Goal: Transaction & Acquisition: Purchase product/service

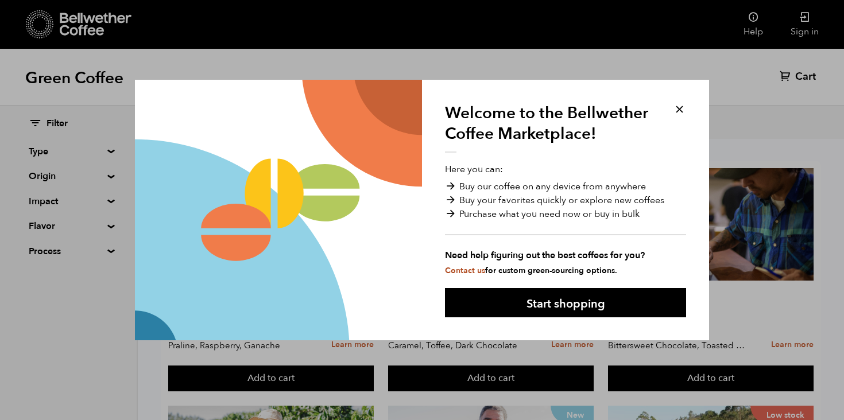
click at [687, 106] on div "Welcome to the Bellwether Coffee Marketplace! Here you can: Buy our coffee on a…" at bounding box center [565, 210] width 287 height 261
click at [684, 107] on button at bounding box center [679, 109] width 13 height 13
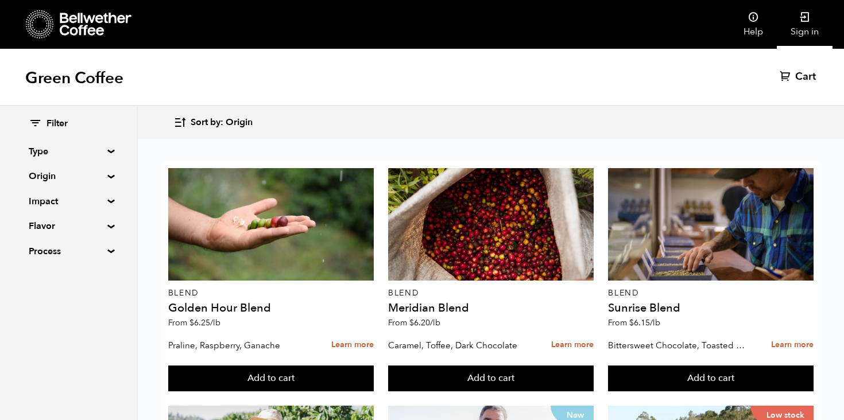
click at [803, 32] on link "Sign in" at bounding box center [805, 24] width 56 height 49
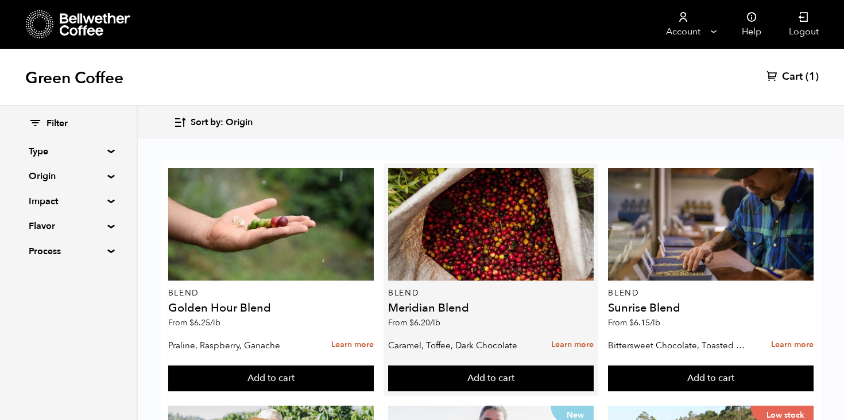
scroll to position [46, 0]
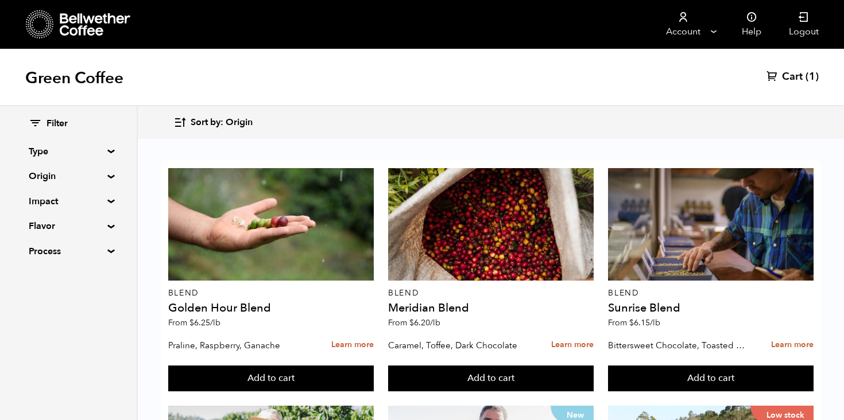
click at [105, 175] on summary "Origin" at bounding box center [68, 176] width 79 height 14
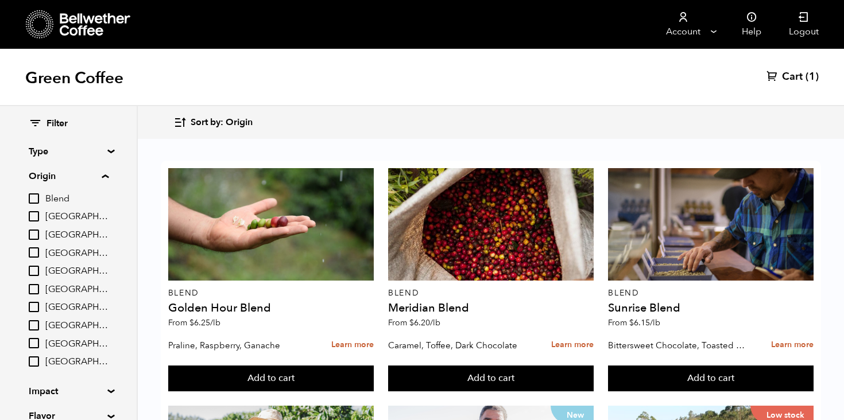
click at [34, 292] on input "[GEOGRAPHIC_DATA]" at bounding box center [34, 289] width 10 height 10
checkbox input "true"
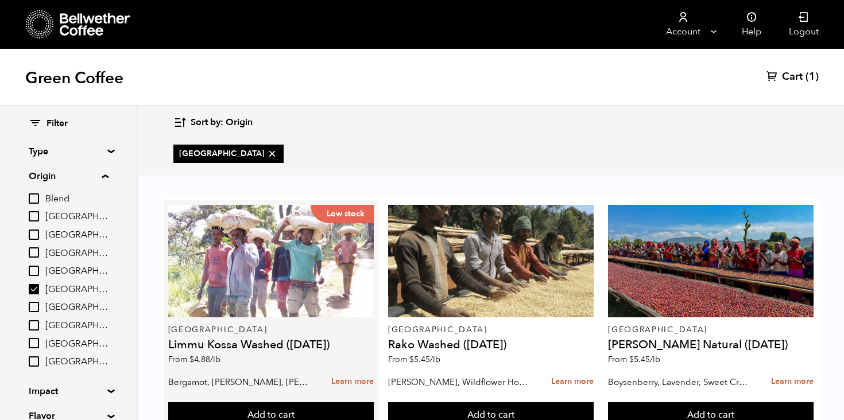
scroll to position [44, 0]
click at [350, 370] on link "Learn more" at bounding box center [352, 382] width 42 height 25
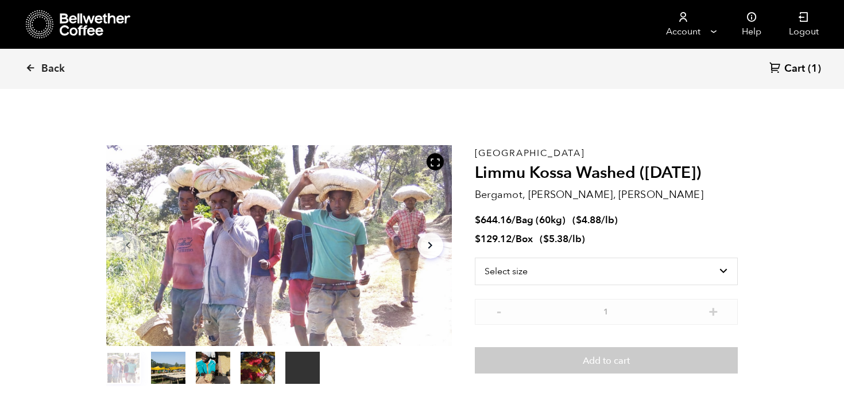
scroll to position [500, 611]
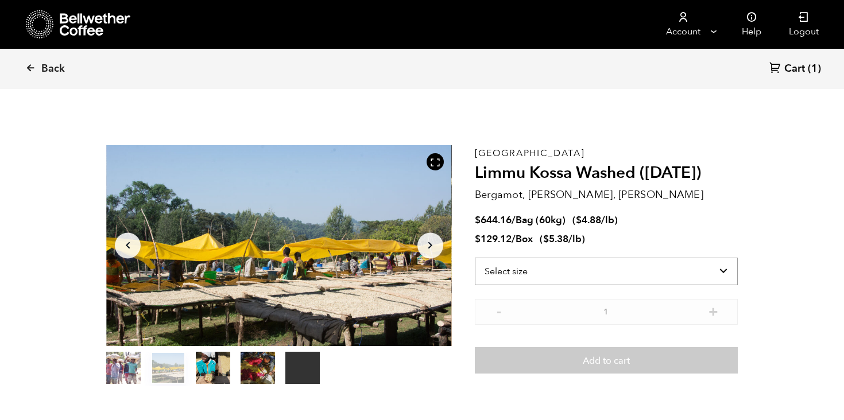
click at [596, 268] on select "Select size Bag (60kg) (132 lbs) Box (24 lbs)" at bounding box center [606, 272] width 263 height 28
click at [475, 258] on select "Select size Bag (60kg) (132 lbs) Box (24 lbs)" at bounding box center [606, 272] width 263 height 28
click at [556, 253] on select "Select size Bag (60kg) (132 lbs) Box (24 lbs)" at bounding box center [606, 253] width 263 height 28
select select "bag-3"
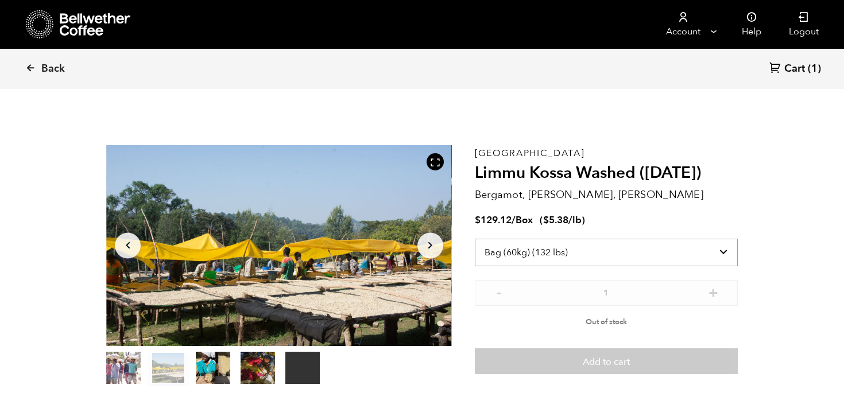
click at [475, 239] on select "Select size Bag (60kg) (132 lbs) Box (24 lbs)" at bounding box center [606, 253] width 263 height 28
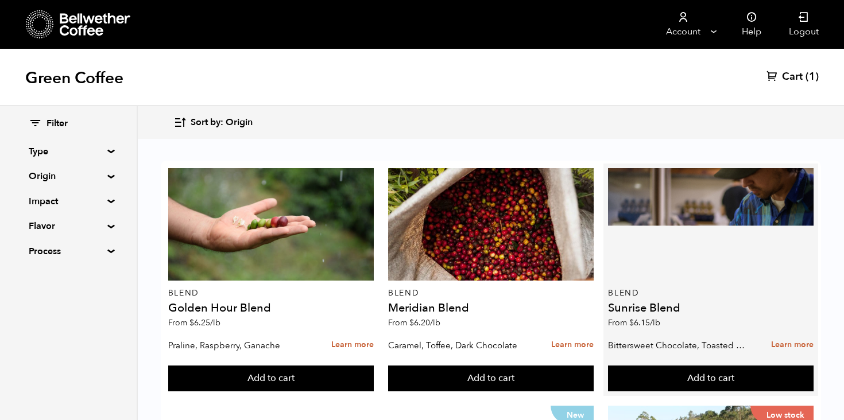
scroll to position [85, 0]
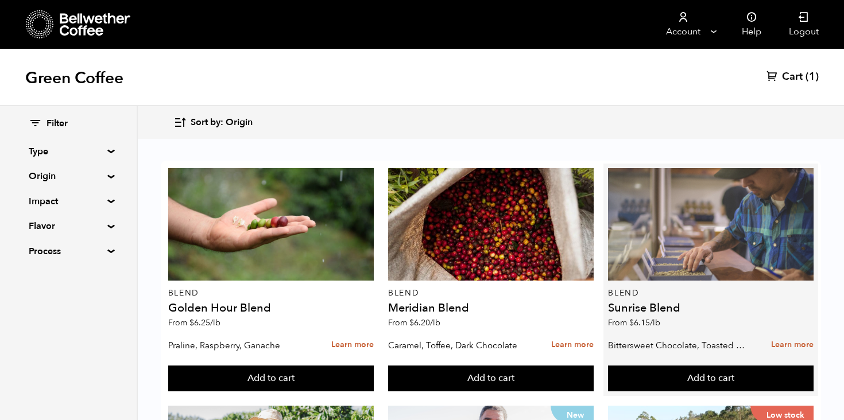
click at [697, 180] on div at bounding box center [711, 224] width 206 height 113
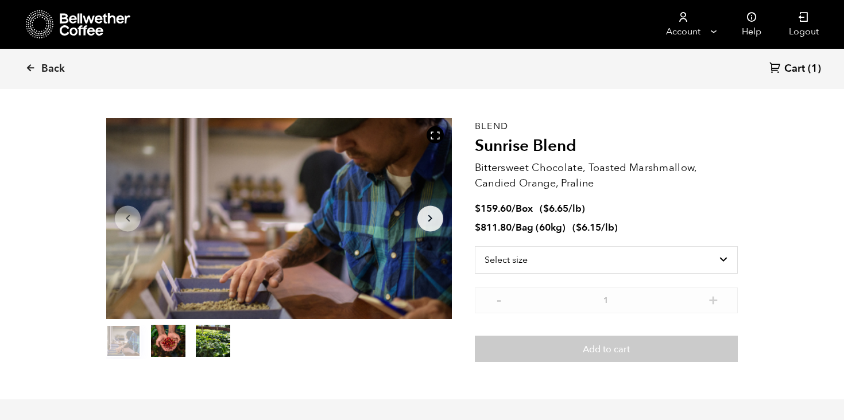
scroll to position [48, 0]
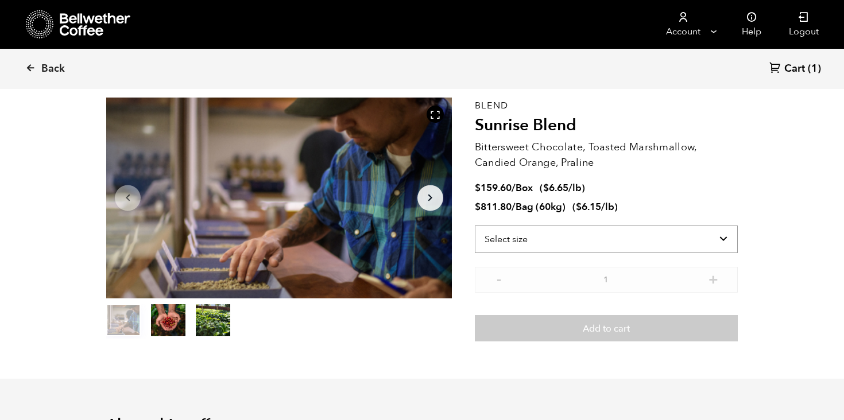
click at [541, 237] on select "Select size Bag (60kg) (132 lbs) Box (24 lbs)" at bounding box center [606, 240] width 263 height 28
select select "box"
click at [475, 226] on select "Select size Bag (60kg) (132 lbs) Box (24 lbs)" at bounding box center [606, 240] width 263 height 28
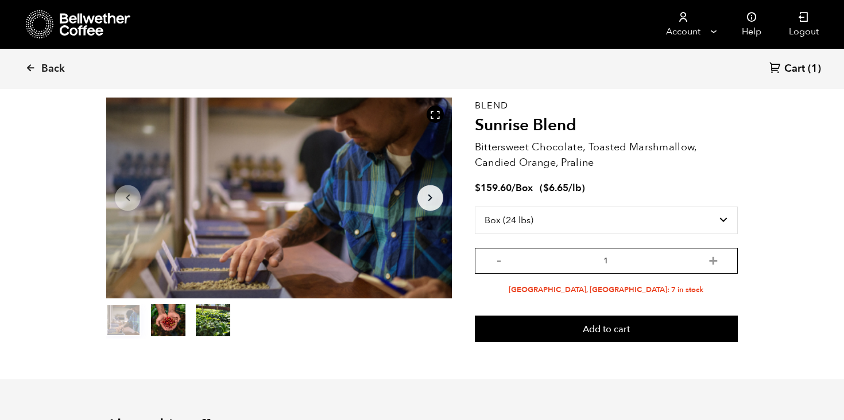
click at [607, 270] on input "1" at bounding box center [606, 261] width 263 height 26
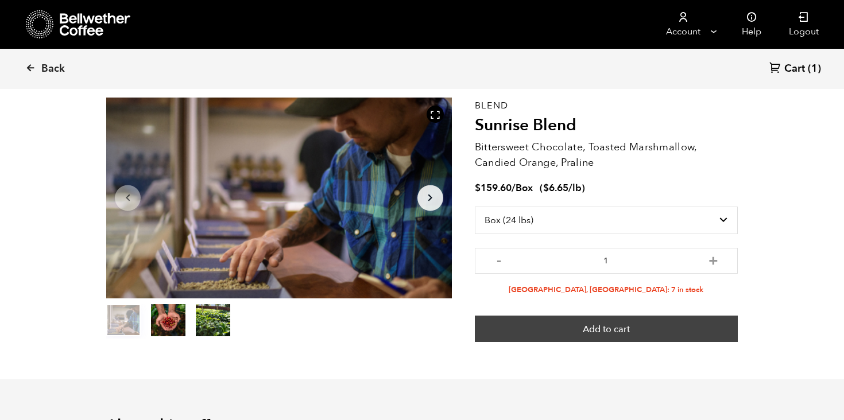
click at [617, 332] on button "Add to cart" at bounding box center [606, 329] width 263 height 26
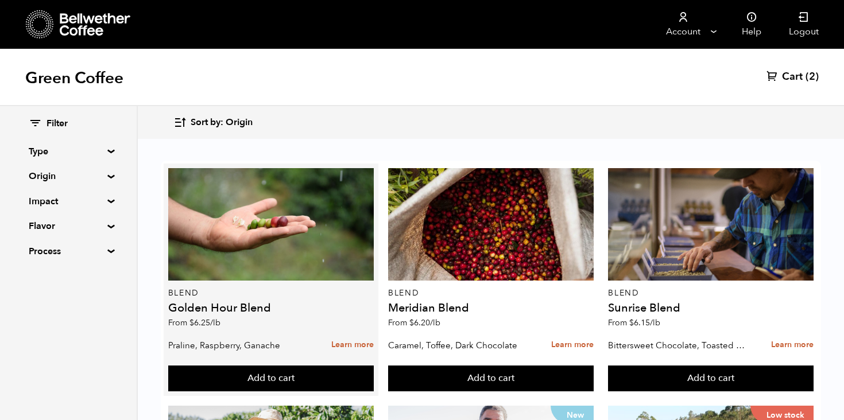
scroll to position [47, 0]
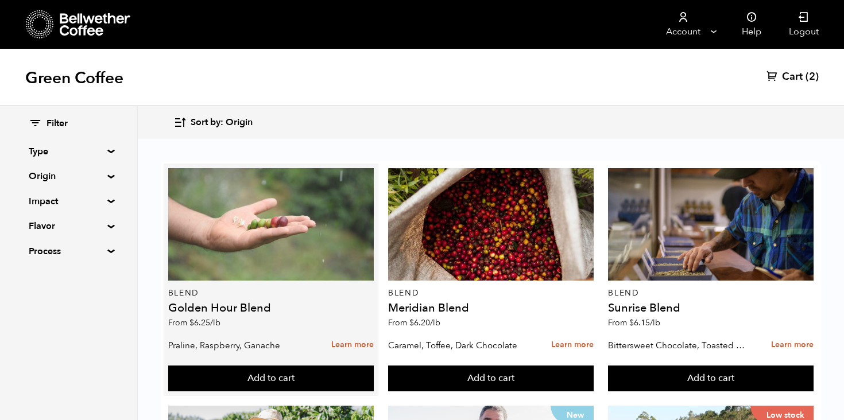
click at [251, 213] on div at bounding box center [271, 224] width 206 height 113
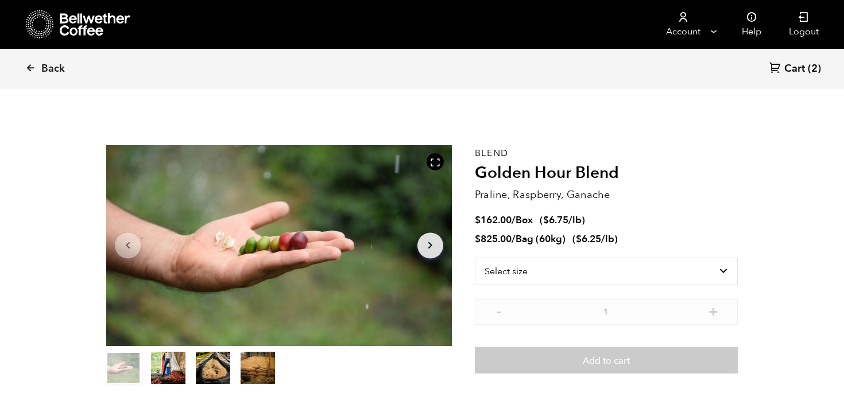
scroll to position [500, 611]
click at [551, 270] on select "Select size Bag (60kg) (132 lbs) Box (24 lbs)" at bounding box center [606, 272] width 263 height 28
select select "box"
click at [475, 258] on select "Select size Bag (60kg) (132 lbs) Box (24 lbs)" at bounding box center [606, 272] width 263 height 28
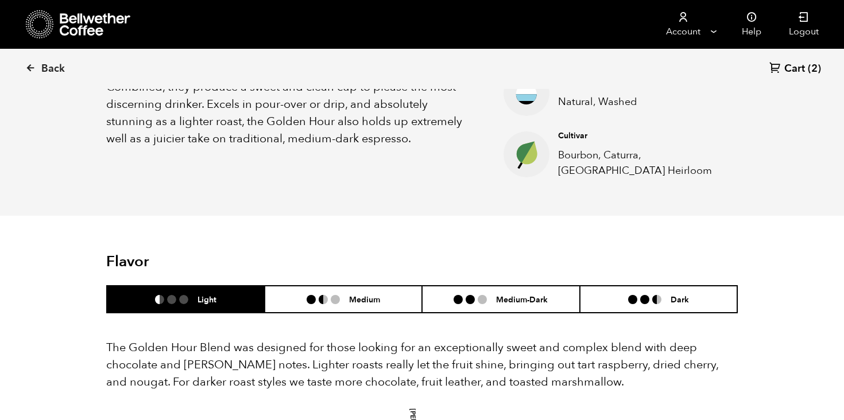
scroll to position [491, 0]
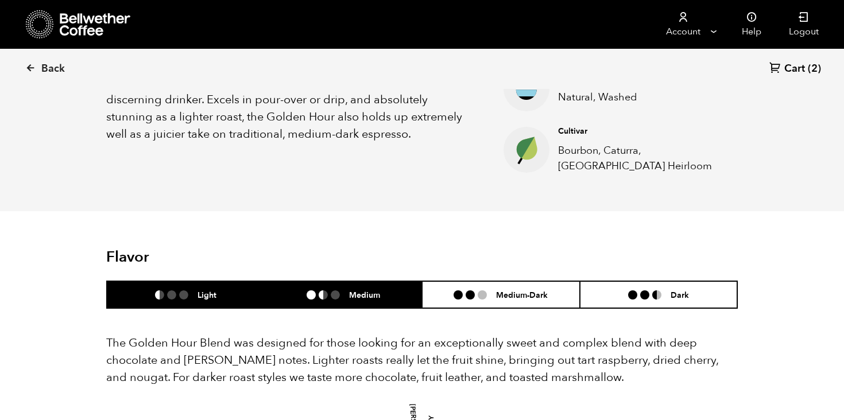
click at [345, 293] on ul at bounding box center [328, 295] width 42 height 9
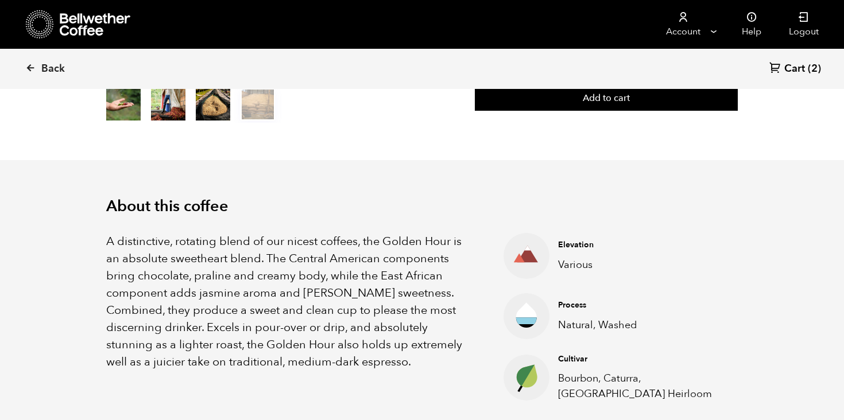
scroll to position [184, 0]
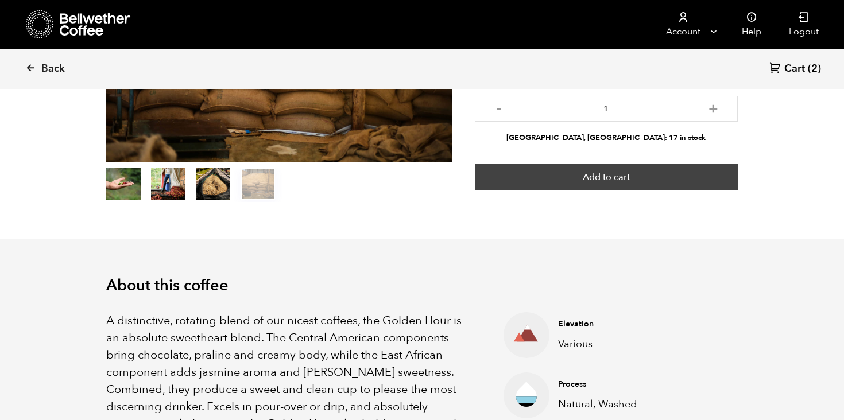
click at [630, 177] on button "Add to cart" at bounding box center [606, 177] width 263 height 26
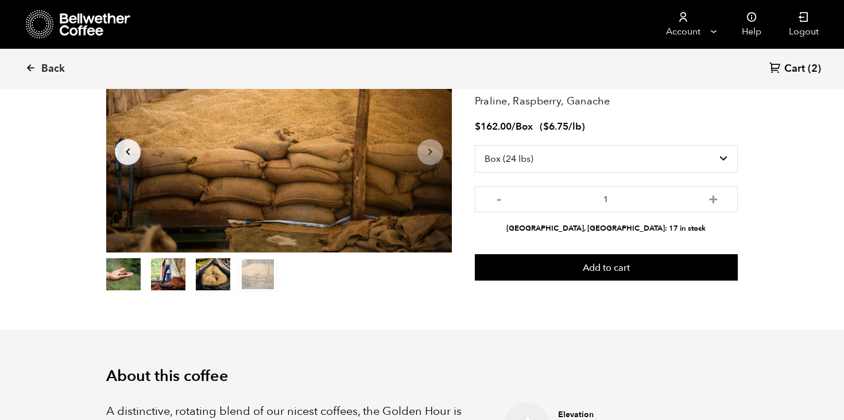
scroll to position [0, 0]
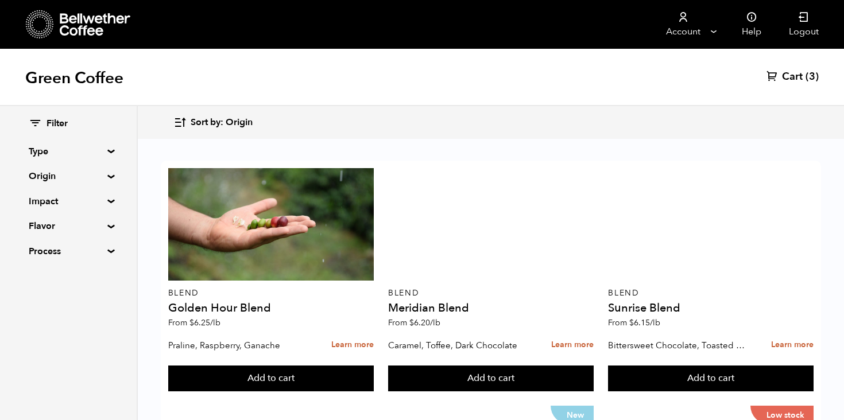
scroll to position [135, 0]
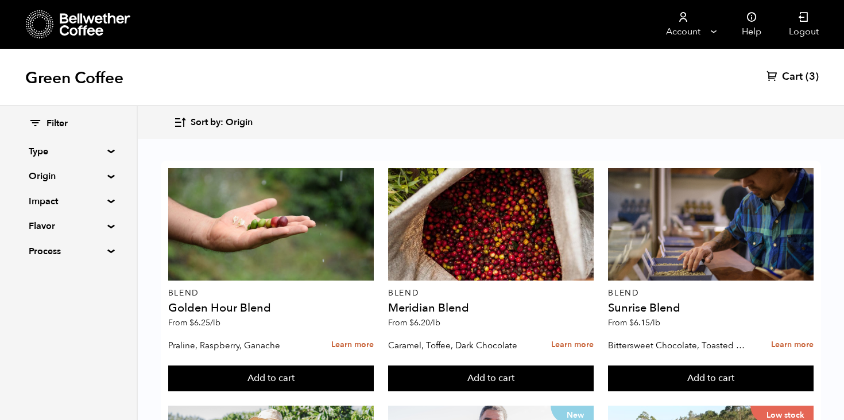
click at [793, 80] on span "Cart" at bounding box center [792, 77] width 21 height 14
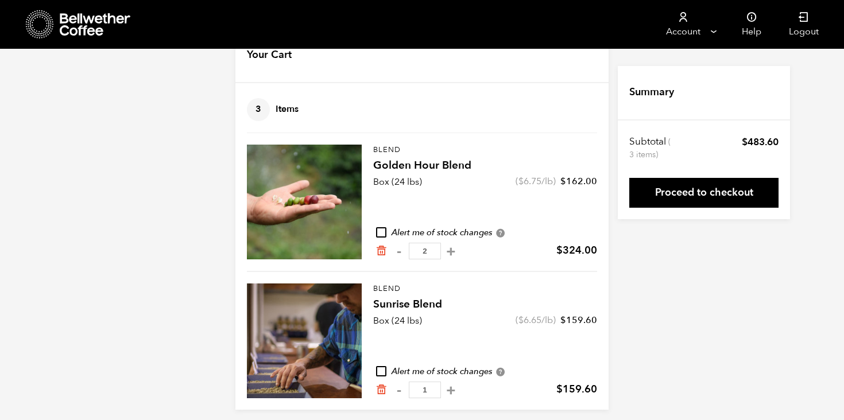
scroll to position [45, 0]
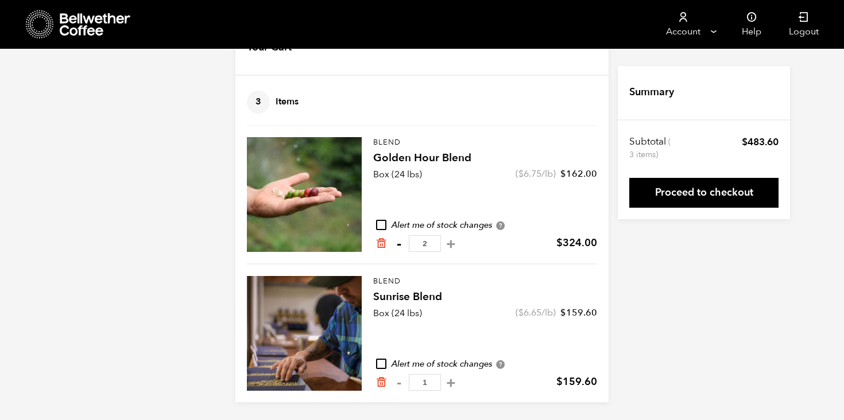
click at [395, 246] on button "-" at bounding box center [399, 243] width 14 height 11
type input "1"
click at [382, 282] on p "Blend" at bounding box center [485, 281] width 224 height 11
click at [338, 319] on div at bounding box center [304, 333] width 115 height 115
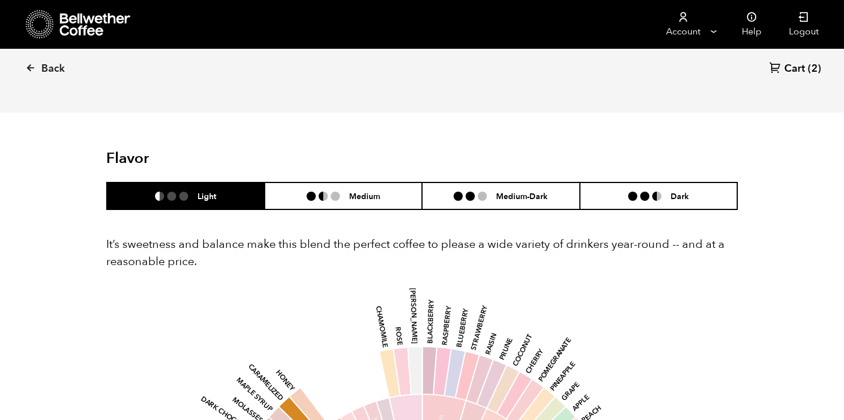
scroll to position [609, 0]
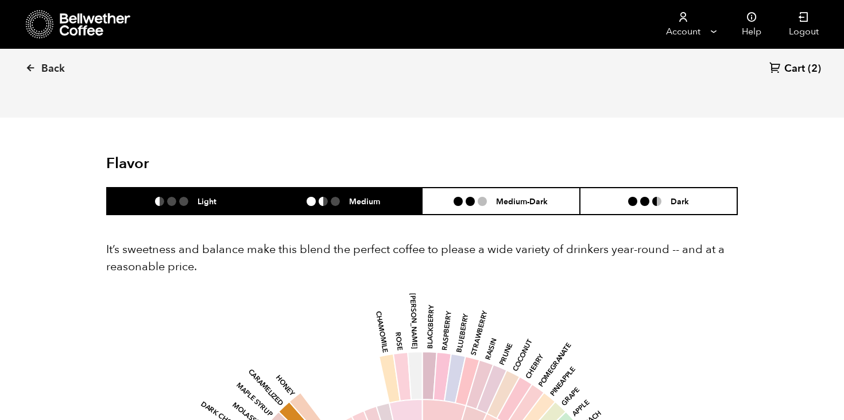
click at [341, 202] on ul at bounding box center [328, 201] width 42 height 9
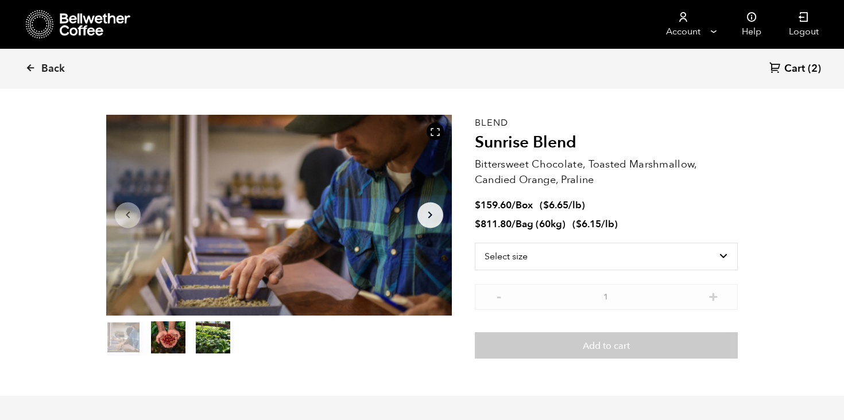
scroll to position [52, 0]
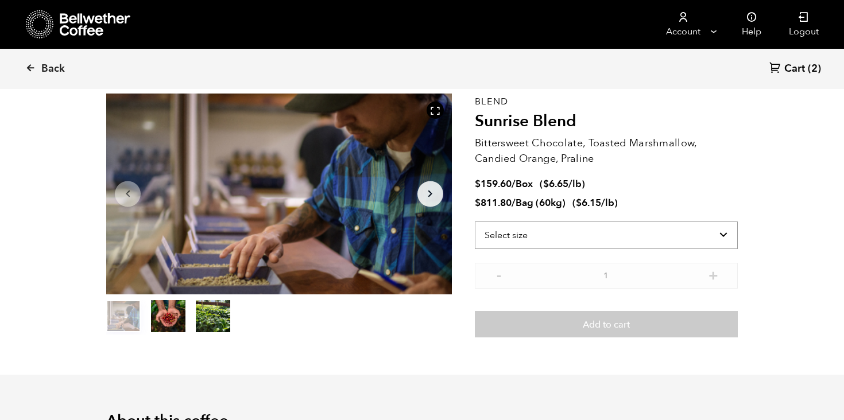
click at [562, 237] on select "Select size Bag (60kg) (132 lbs) Box (24 lbs)" at bounding box center [606, 236] width 263 height 28
select select "box"
click at [475, 222] on select "Select size Bag (60kg) (132 lbs) Box (24 lbs)" at bounding box center [606, 236] width 263 height 28
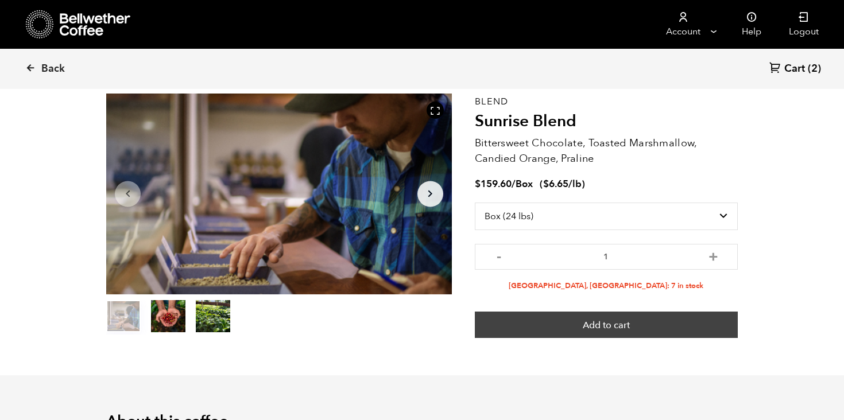
click at [613, 321] on button "Add to cart" at bounding box center [606, 325] width 263 height 26
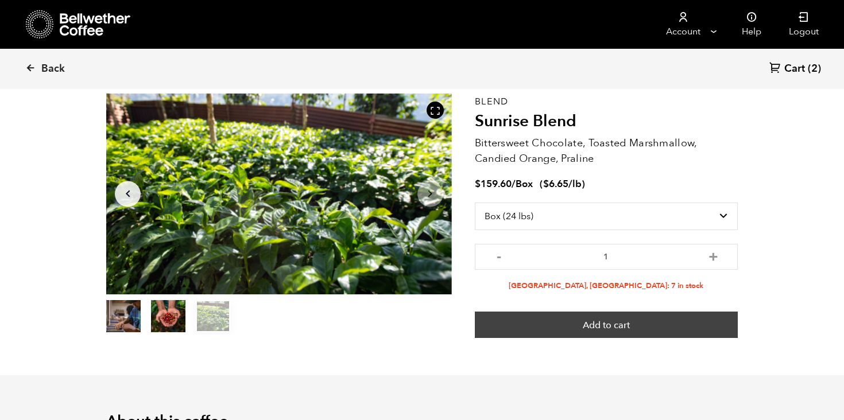
click at [557, 322] on button "Add to cart" at bounding box center [606, 325] width 263 height 26
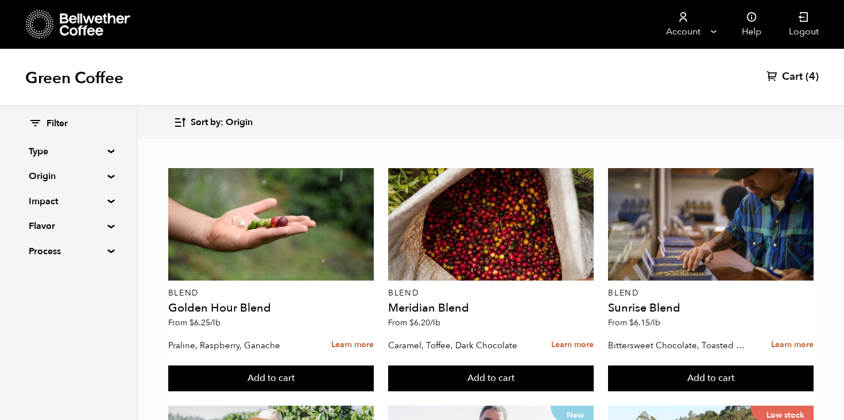
click at [108, 177] on summary "Origin" at bounding box center [68, 176] width 79 height 14
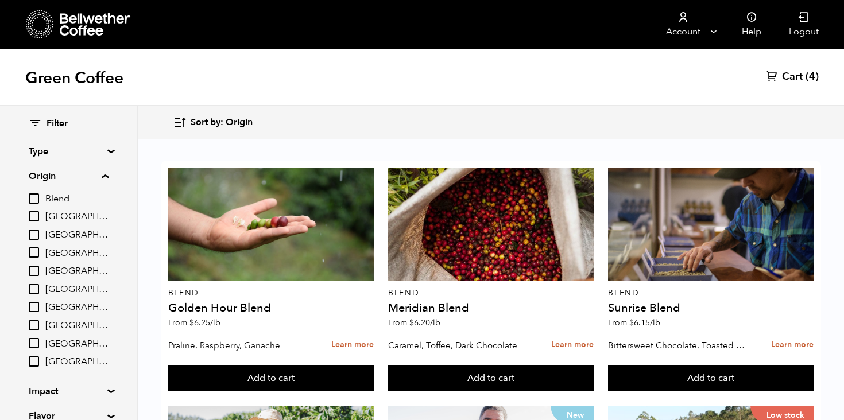
click at [32, 288] on input "[GEOGRAPHIC_DATA]" at bounding box center [34, 289] width 10 height 10
checkbox input "true"
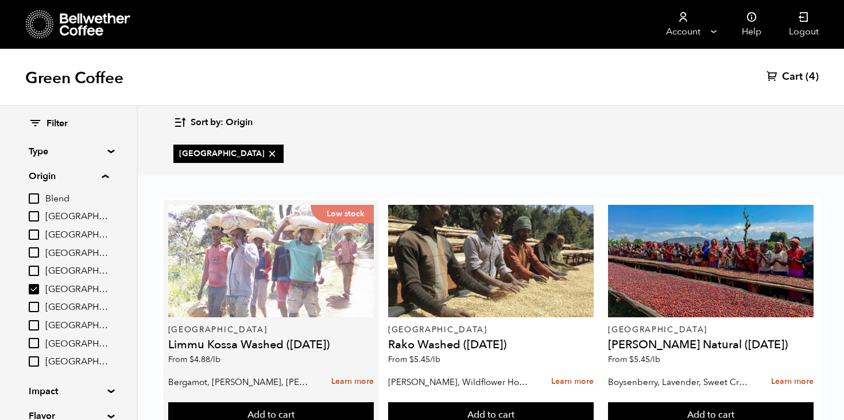
scroll to position [44, 0]
click at [304, 255] on div "Low stock" at bounding box center [271, 261] width 206 height 113
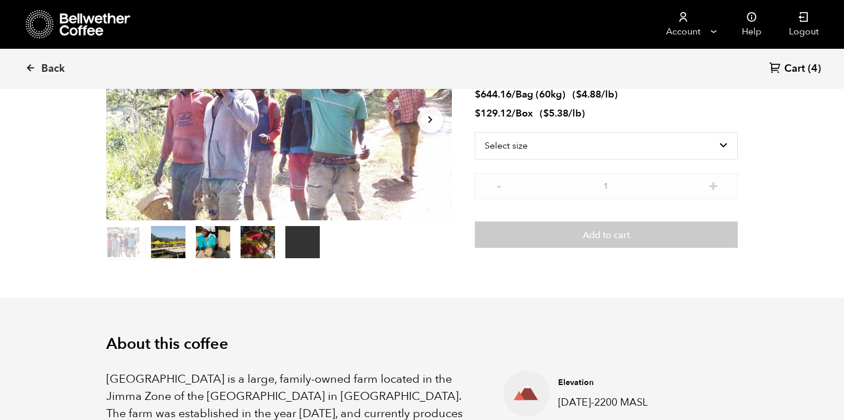
scroll to position [125, 0]
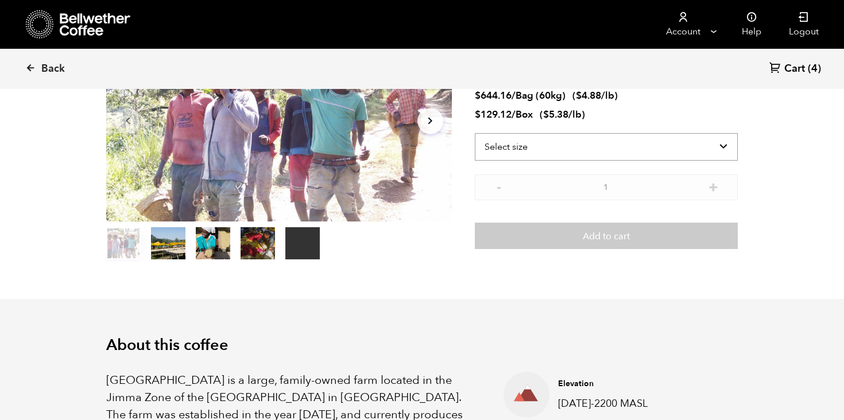
click at [581, 152] on select "Select size Bag (60kg) (132 lbs) Box (24 lbs)" at bounding box center [606, 147] width 263 height 28
select select "box"
click at [475, 133] on select "Select size Bag (60kg) (132 lbs) Box (24 lbs)" at bounding box center [606, 147] width 263 height 28
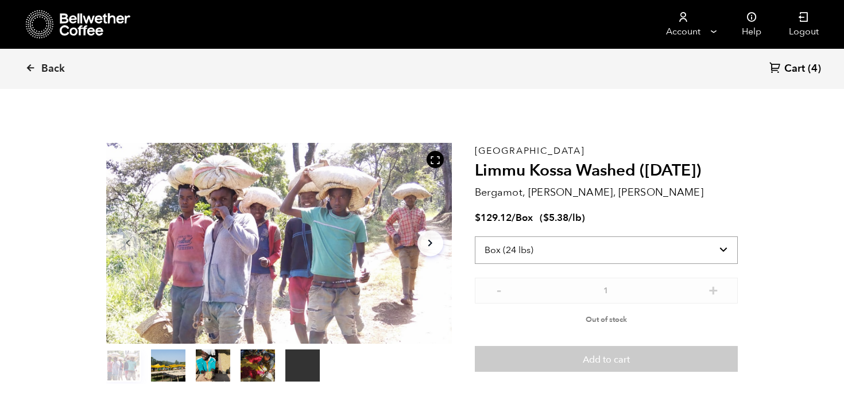
scroll to position [0, 0]
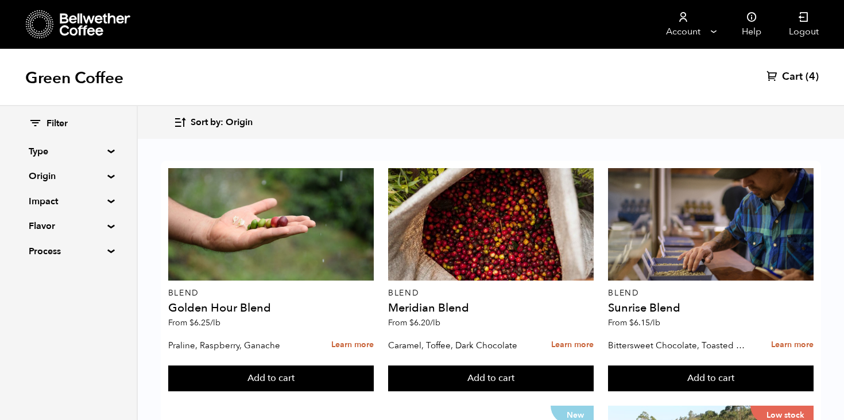
scroll to position [41, 0]
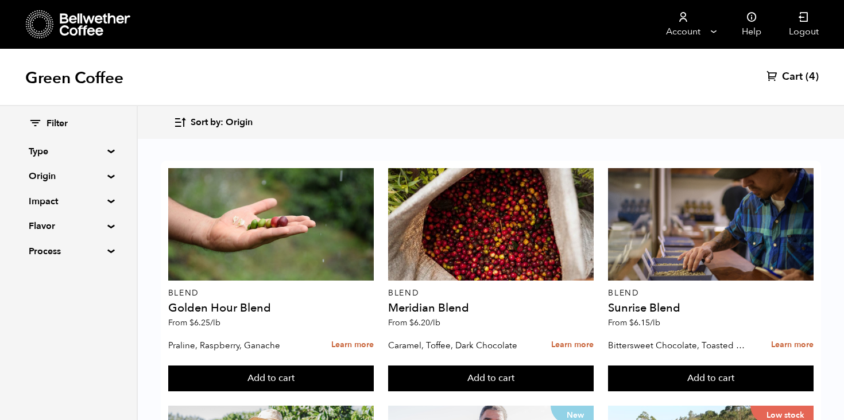
click at [106, 178] on summary "Origin" at bounding box center [68, 176] width 79 height 14
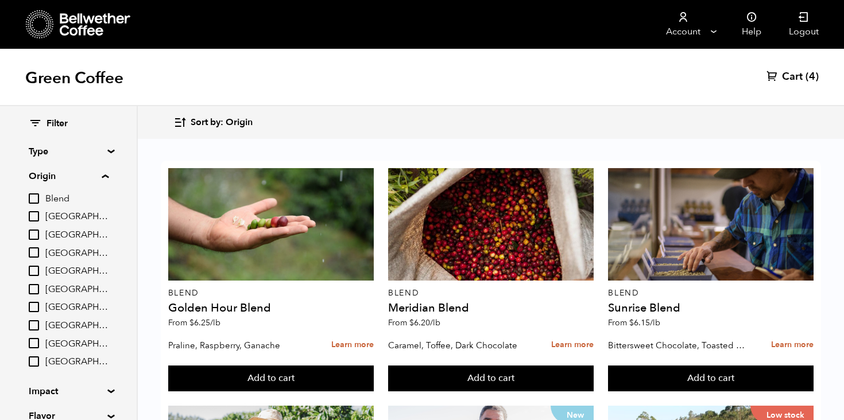
click at [32, 288] on input "[GEOGRAPHIC_DATA]" at bounding box center [34, 289] width 10 height 10
checkbox input "true"
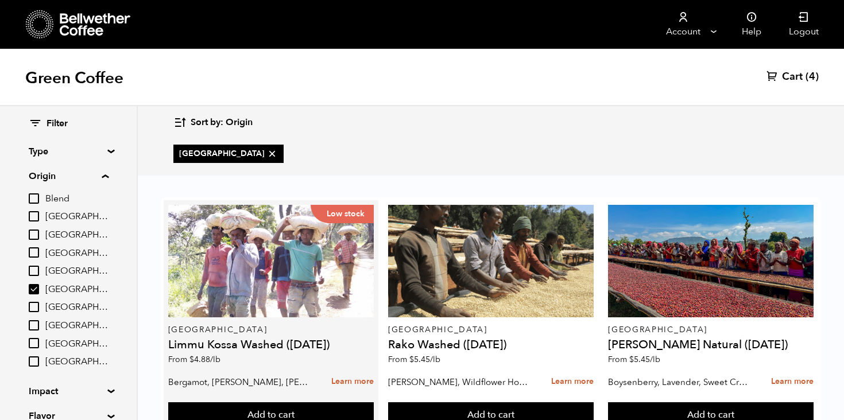
scroll to position [44, 0]
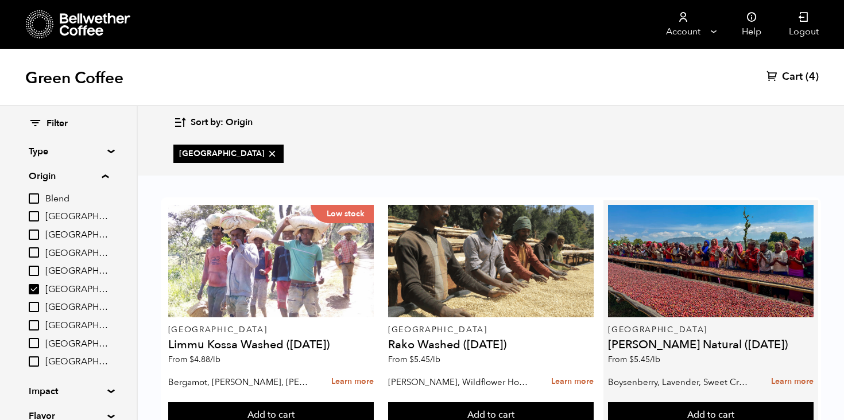
click at [680, 326] on p "[GEOGRAPHIC_DATA]" at bounding box center [711, 330] width 206 height 8
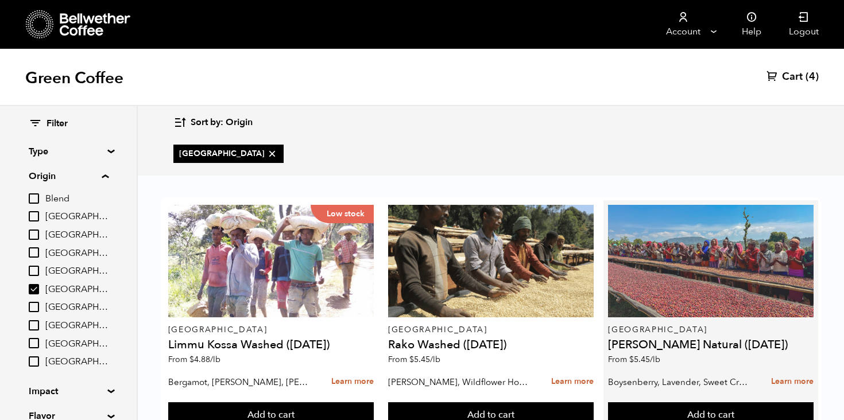
click at [683, 237] on div at bounding box center [711, 261] width 206 height 113
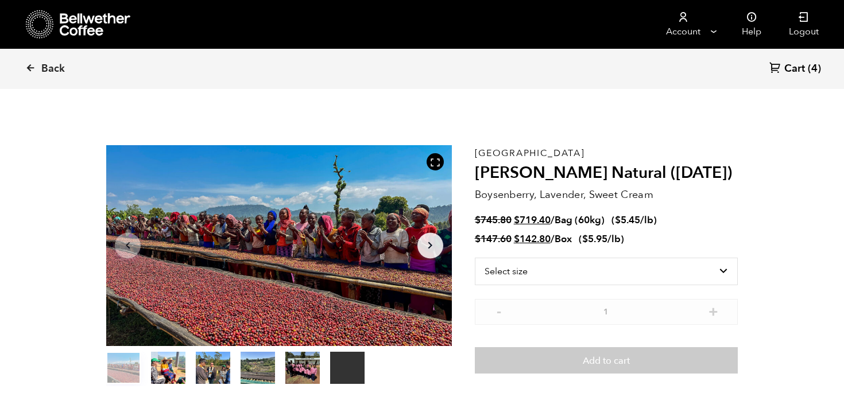
scroll to position [500, 611]
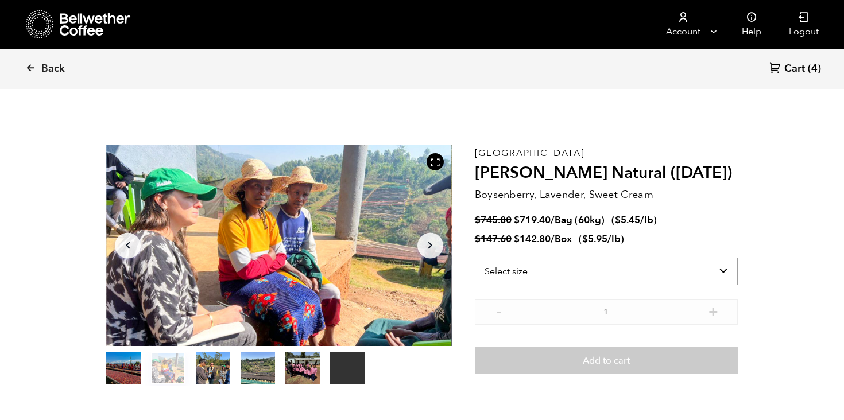
click at [582, 280] on select "Select size Bag (60kg) (132 lbs) Box (24 lbs)" at bounding box center [606, 272] width 263 height 28
select select "box"
click at [475, 258] on select "Select size Bag (60kg) (132 lbs) Box (24 lbs)" at bounding box center [606, 272] width 263 height 28
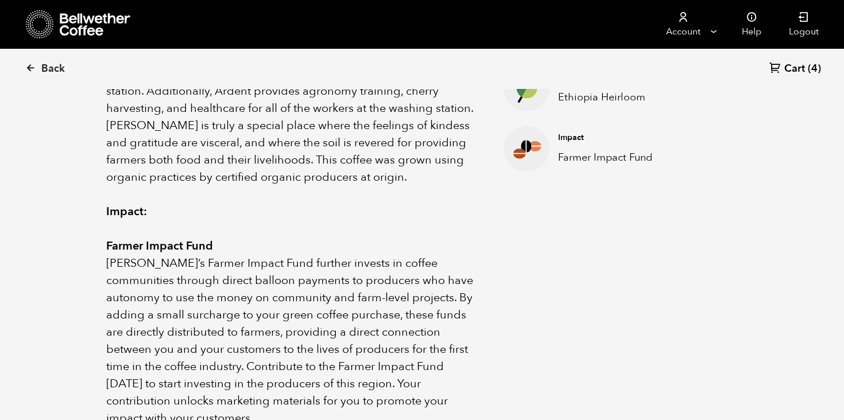
scroll to position [799, 0]
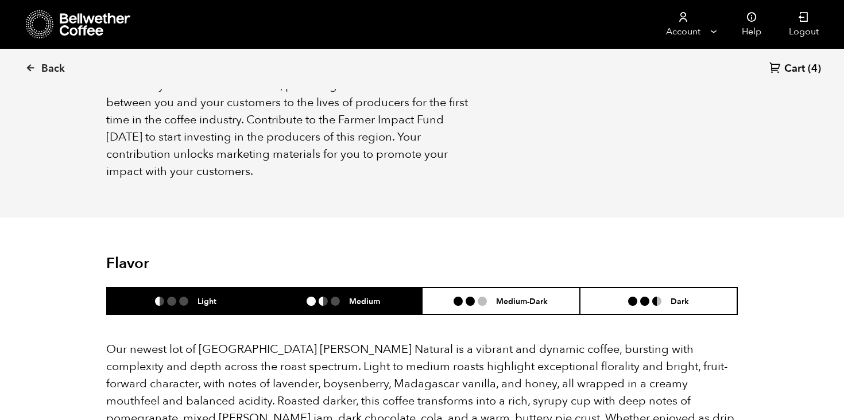
click at [346, 297] on ul at bounding box center [328, 301] width 42 height 9
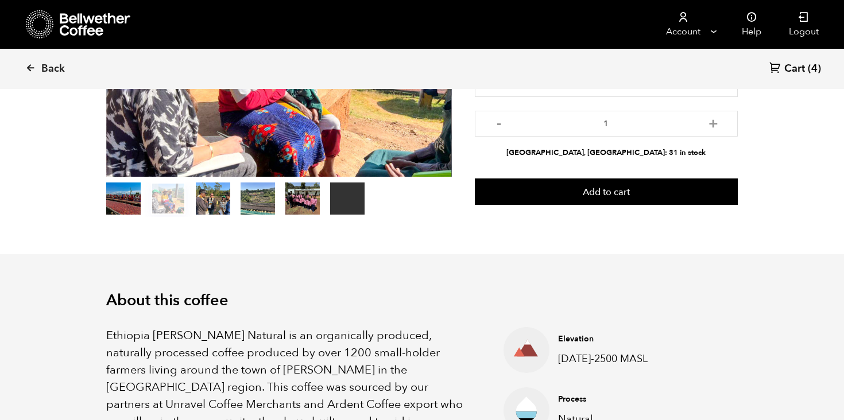
scroll to position [168, 0]
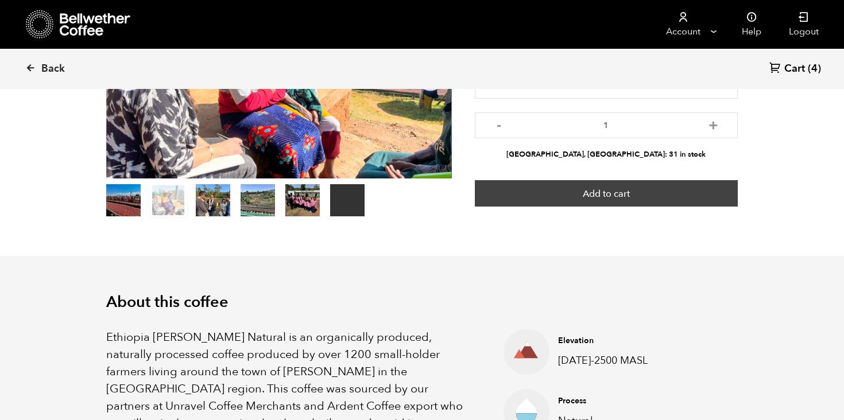
click at [626, 195] on button "Add to cart" at bounding box center [606, 193] width 263 height 26
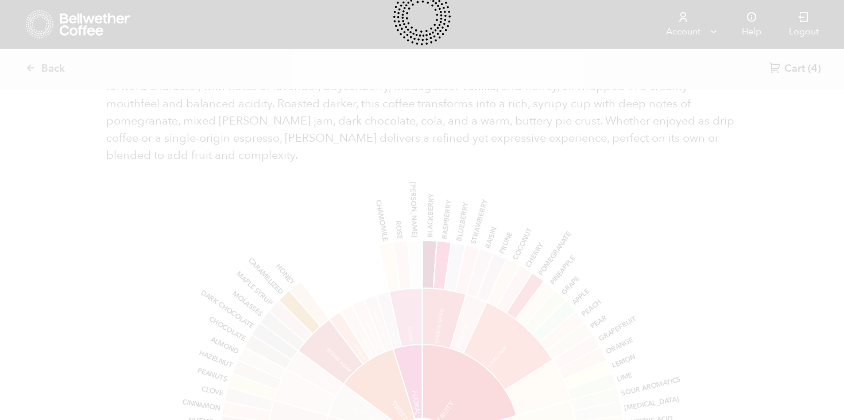
scroll to position [1155, 0]
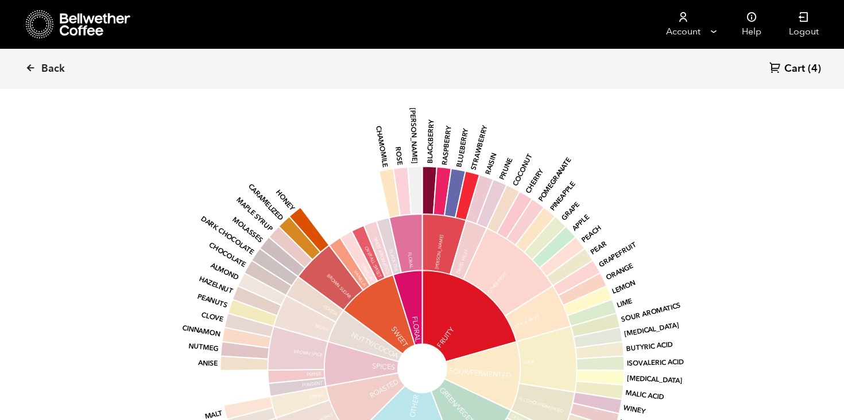
scroll to position [1163, 0]
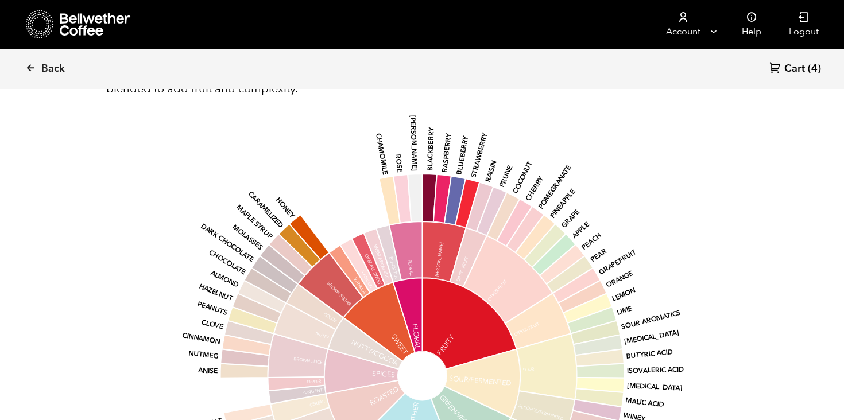
click at [800, 69] on span "Cart" at bounding box center [794, 69] width 21 height 14
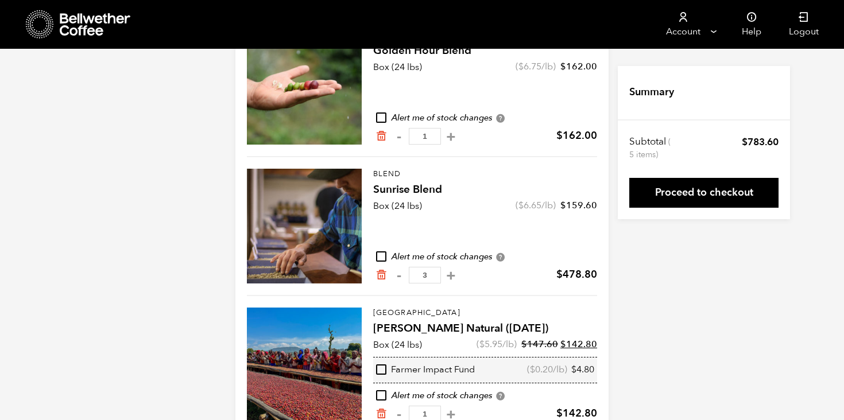
scroll to position [151, 0]
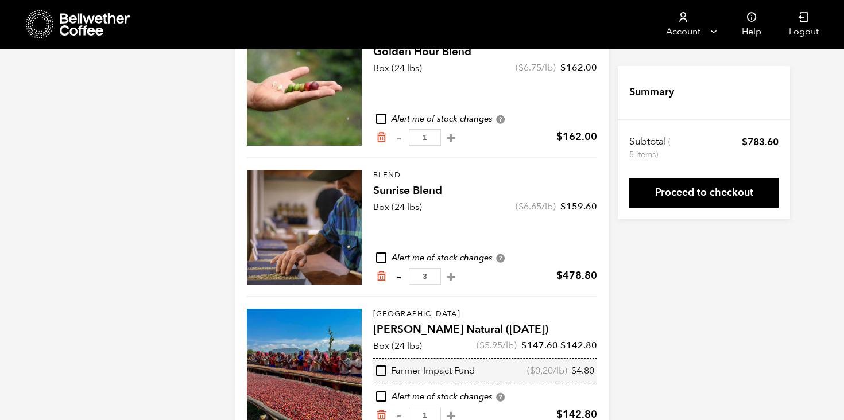
click at [396, 278] on button "-" at bounding box center [399, 276] width 14 height 11
type input "2"
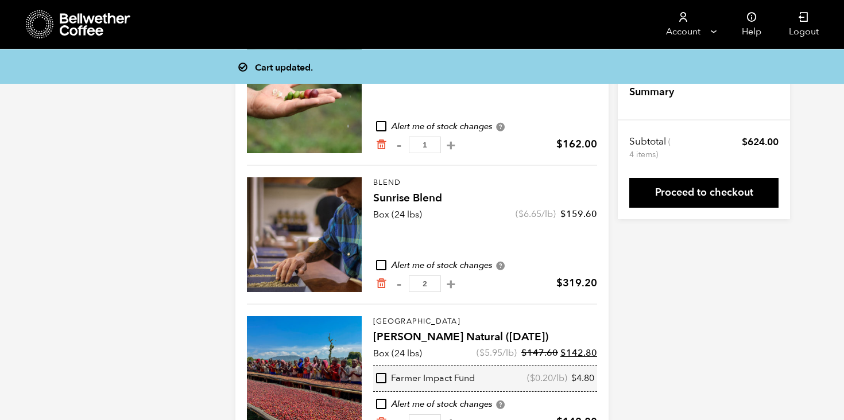
scroll to position [143, 0]
click at [395, 285] on button "-" at bounding box center [399, 284] width 14 height 11
type input "1"
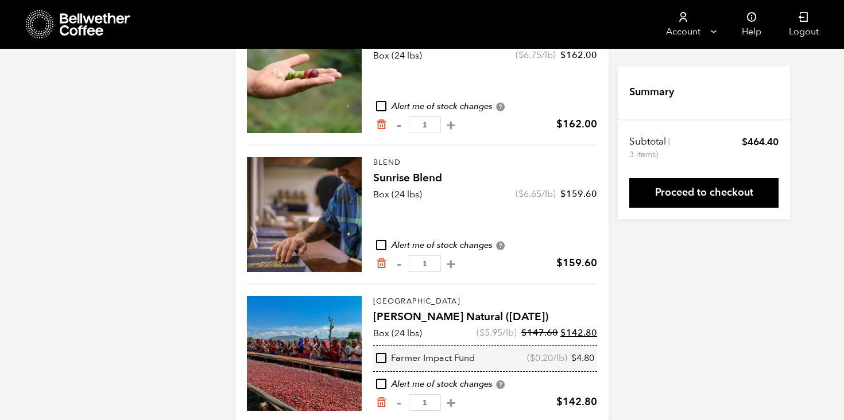
scroll to position [184, 0]
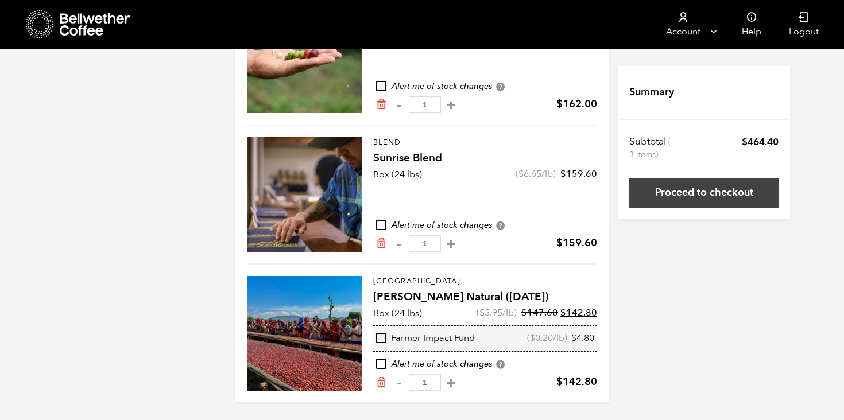
click at [722, 192] on link "Proceed to checkout" at bounding box center [703, 193] width 149 height 30
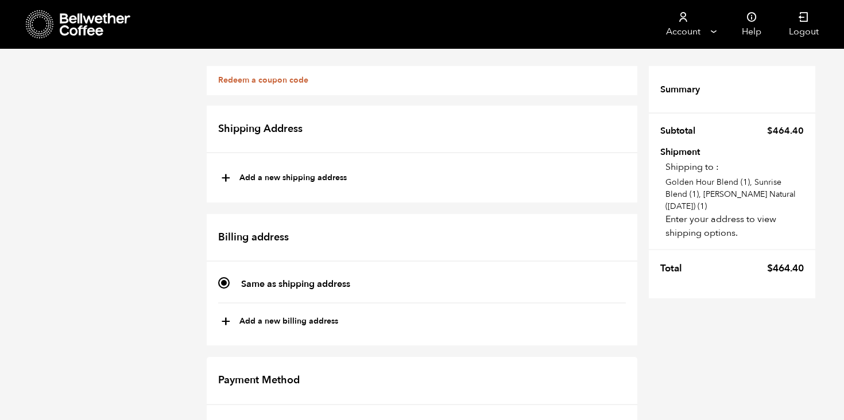
click at [226, 176] on span "+" at bounding box center [226, 179] width 10 height 20
type input "New address"
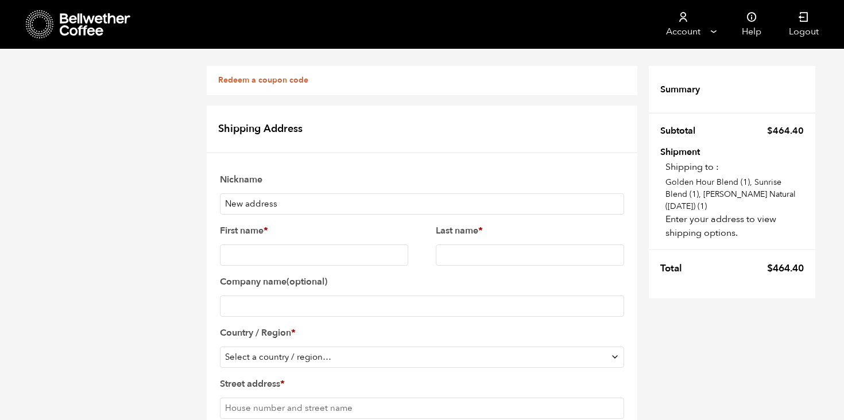
click at [282, 209] on input "New address" at bounding box center [422, 203] width 404 height 21
drag, startPoint x: 295, startPoint y: 203, endPoint x: 193, endPoint y: 203, distance: 101.0
type input "M"
type input "B"
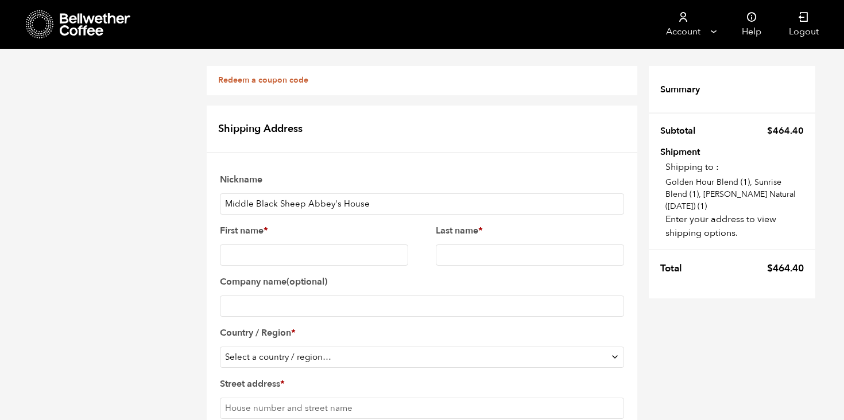
drag, startPoint x: 306, startPoint y: 206, endPoint x: 187, endPoint y: 207, distance: 119.4
type input "MBS Abbey's House"
click at [246, 253] on input "First name *" at bounding box center [314, 255] width 188 height 21
type input "Abbegae"
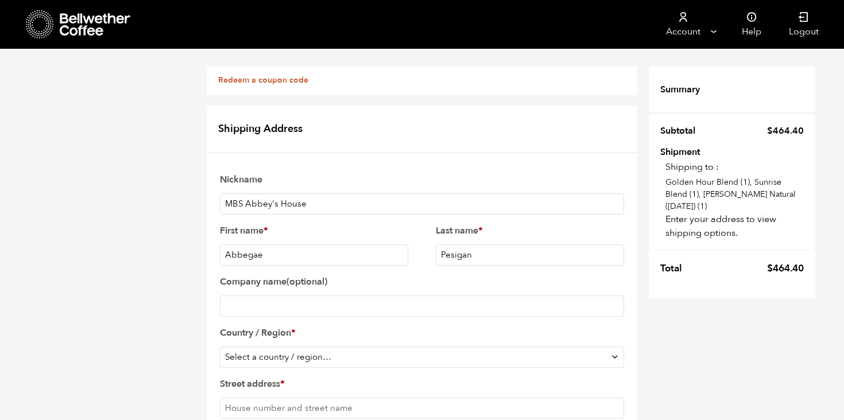
scroll to position [36, 0]
type input "Pesigan"
click at [244, 296] on input "Company name (optional)" at bounding box center [422, 306] width 404 height 21
type input "Middle Black Sheep Coffee Roasters"
click at [247, 347] on select "Select a country / region… [GEOGRAPHIC_DATA] [GEOGRAPHIC_DATA] [GEOGRAPHIC_DATA…" at bounding box center [422, 357] width 404 height 21
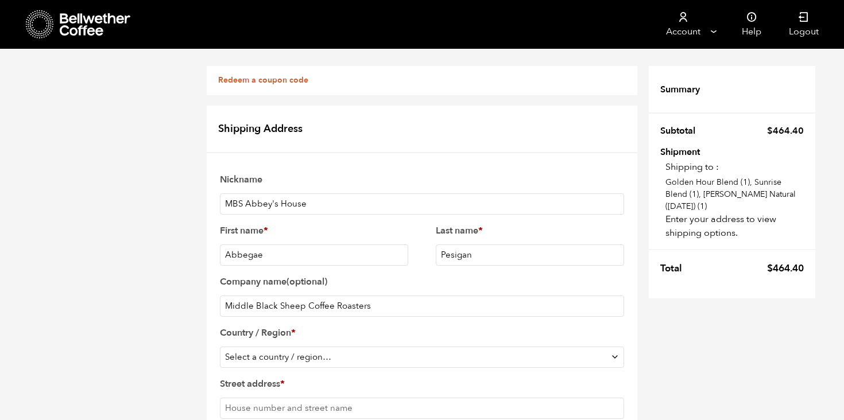
click at [306, 347] on select "Select a country / region… [GEOGRAPHIC_DATA] [GEOGRAPHIC_DATA] [GEOGRAPHIC_DATA…" at bounding box center [422, 357] width 404 height 21
select select "US"
click at [220, 347] on select "Select a country / region… [GEOGRAPHIC_DATA] [GEOGRAPHIC_DATA] [GEOGRAPHIC_DATA…" at bounding box center [422, 357] width 404 height 21
click at [257, 397] on input "Street address *" at bounding box center [422, 407] width 404 height 21
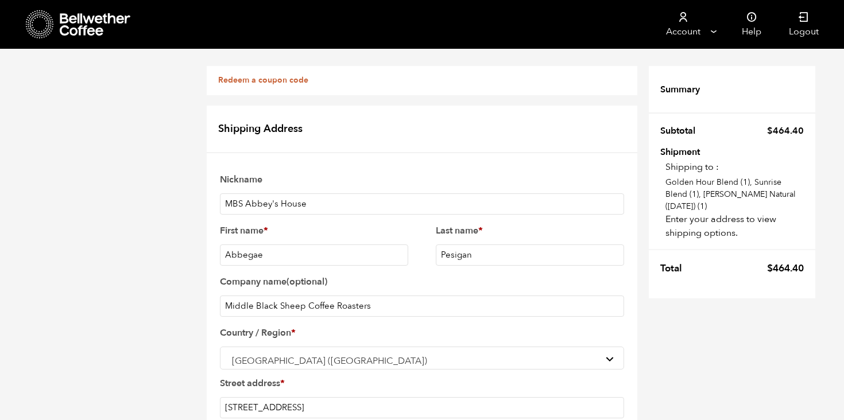
scroll to position [169, 0]
type input "[STREET_ADDRESS]"
type input "[GEOGRAPHIC_DATA]"
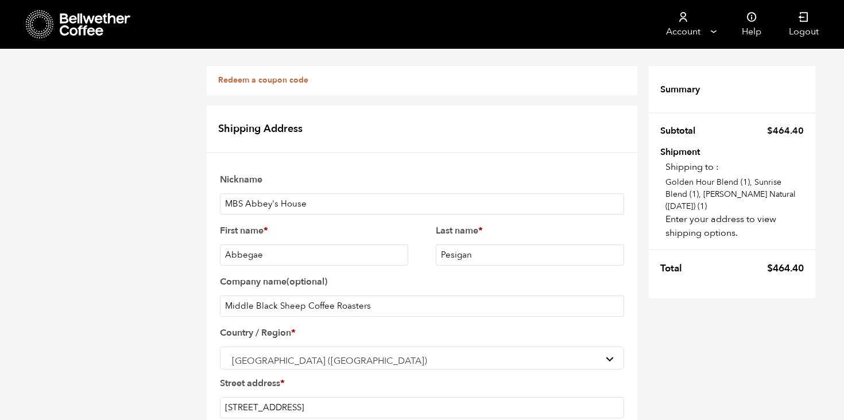
type input "[PERSON_NAME]"
select select "NV"
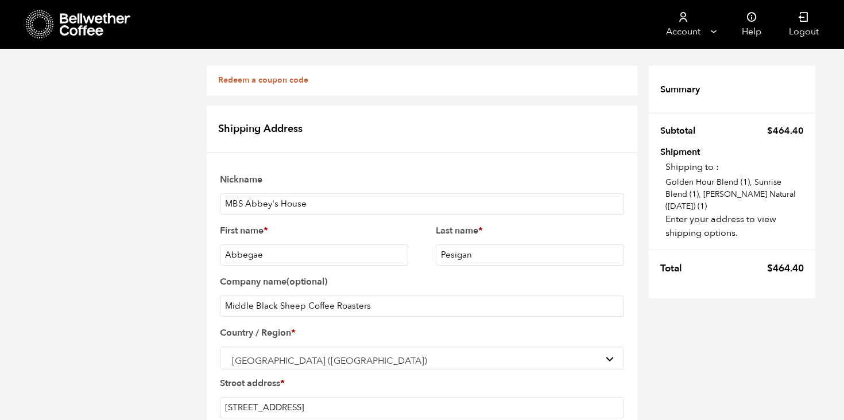
scroll to position [304, 0]
type input "89139"
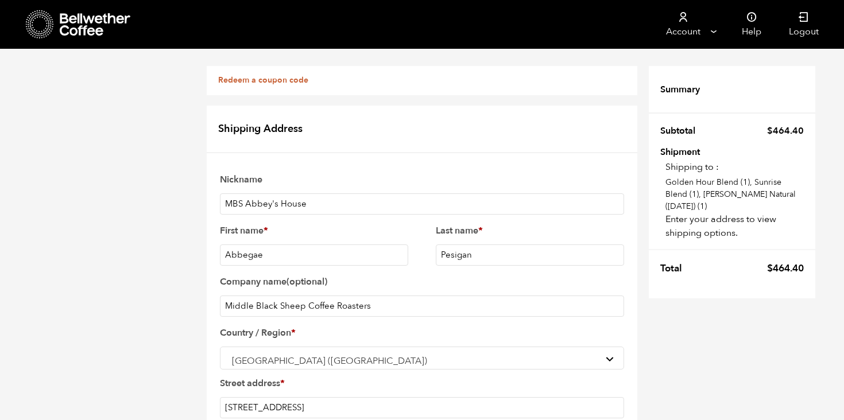
type input "7759012698"
type input "[EMAIL_ADDRESS][DOMAIN_NAME]"
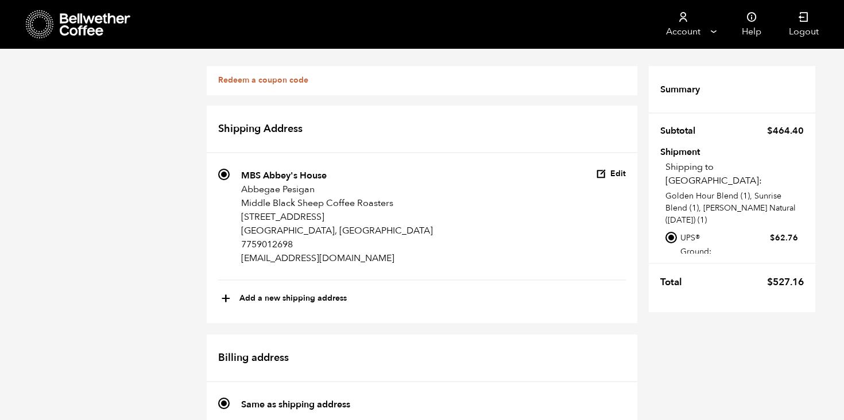
scroll to position [772, 0]
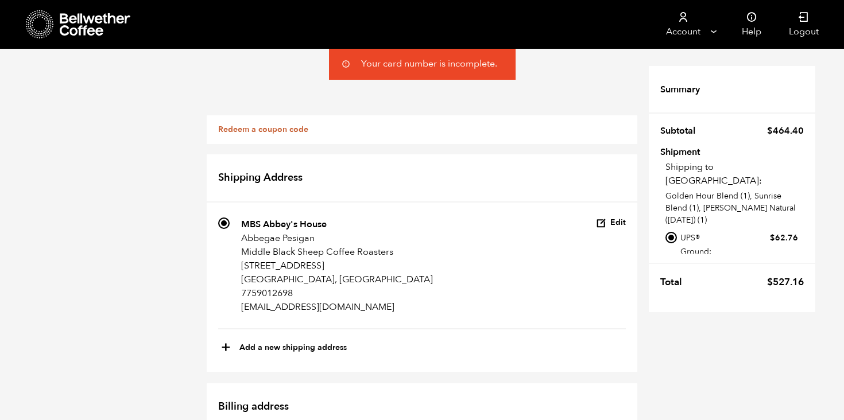
scroll to position [227, 0]
select select
type input "Middle Black Sheep Coffee Roasters"
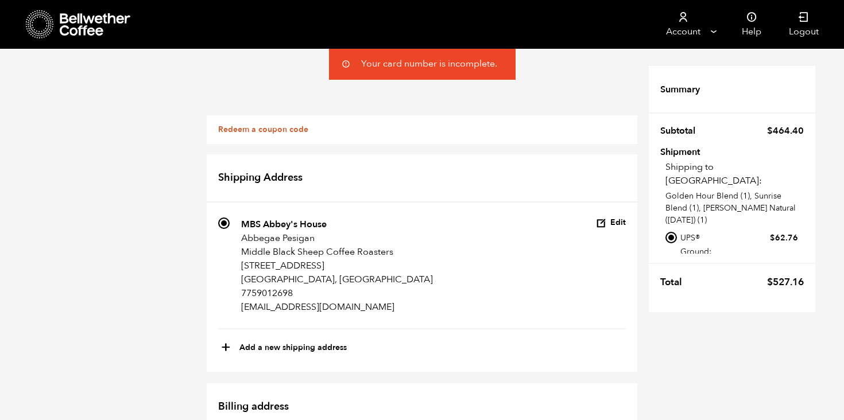
type input "Glodilyn"
type input "[PERSON_NAME]"
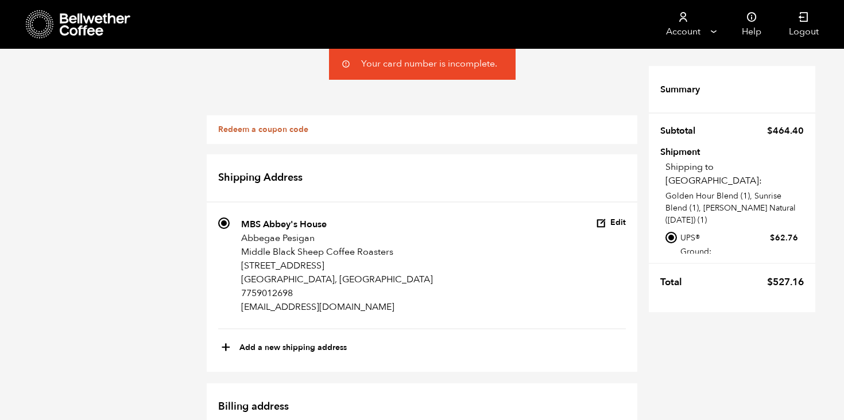
scroll to position [473, 0]
type input "[STREET_ADDRESS][PERSON_NAME]"
type input "110"
type input "[PERSON_NAME]"
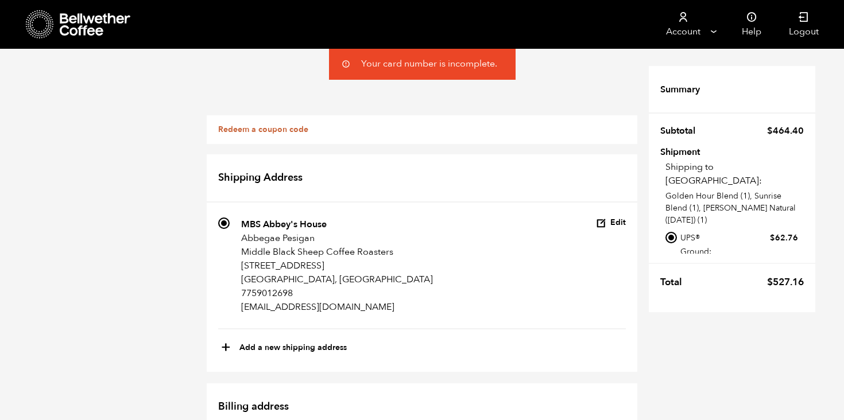
select select "NV"
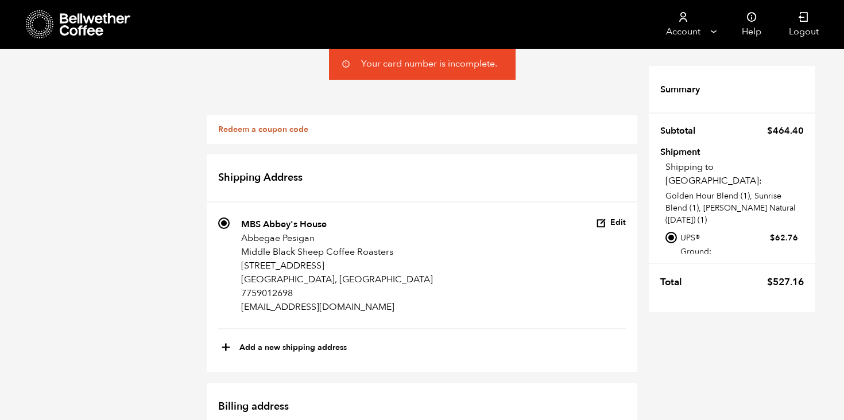
type input "89012"
type input "9095293138"
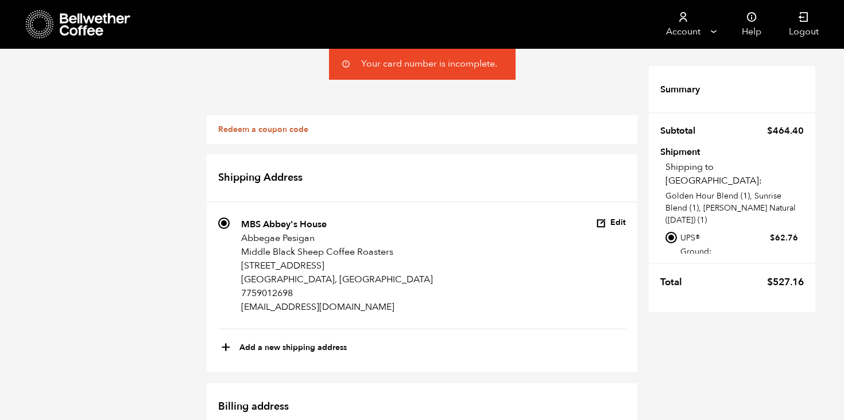
type input "m"
type input "[EMAIL_ADDRESS][DOMAIN_NAME]"
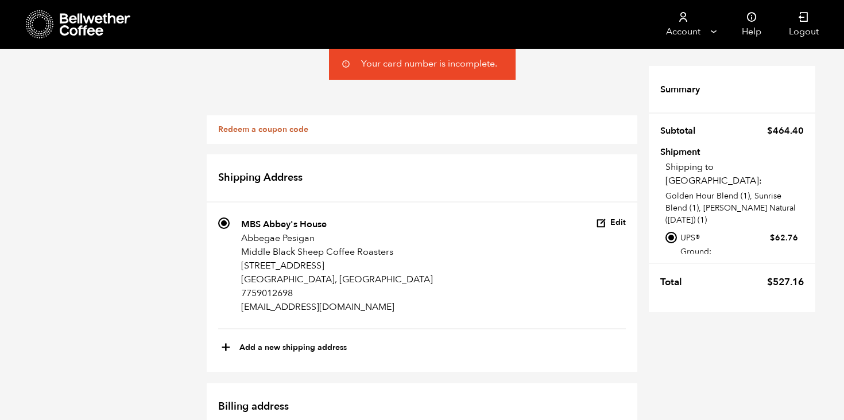
checkbox input "true"
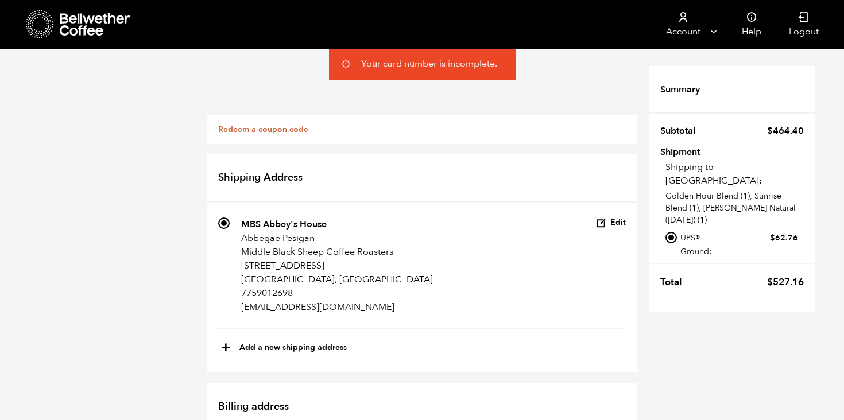
drag, startPoint x: 378, startPoint y: 212, endPoint x: 257, endPoint y: 209, distance: 121.8
type input "Middle Black Sheep Coffee Roasters"
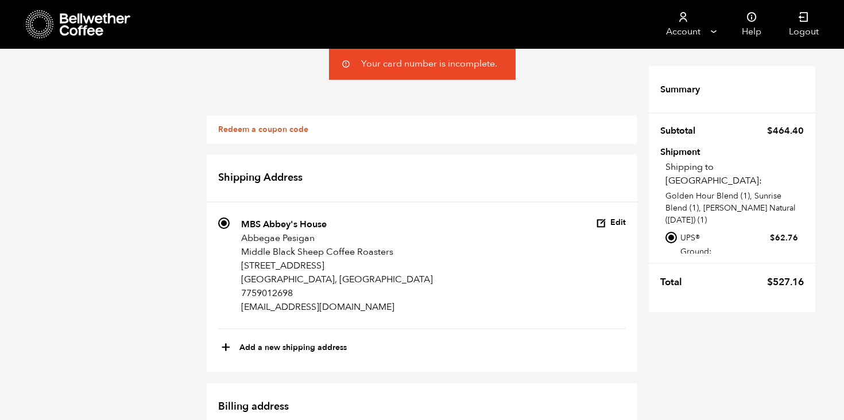
type input "M"
type input "MBS Shop"
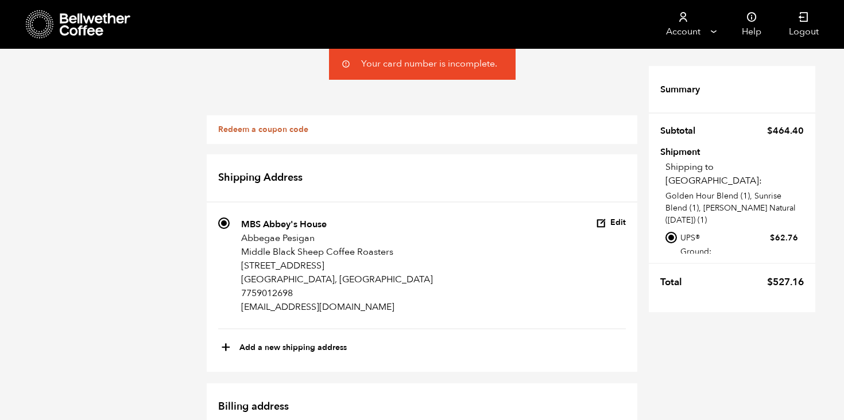
scroll to position [591, 0]
type input "[STREET_ADDRESS][PERSON_NAME]"
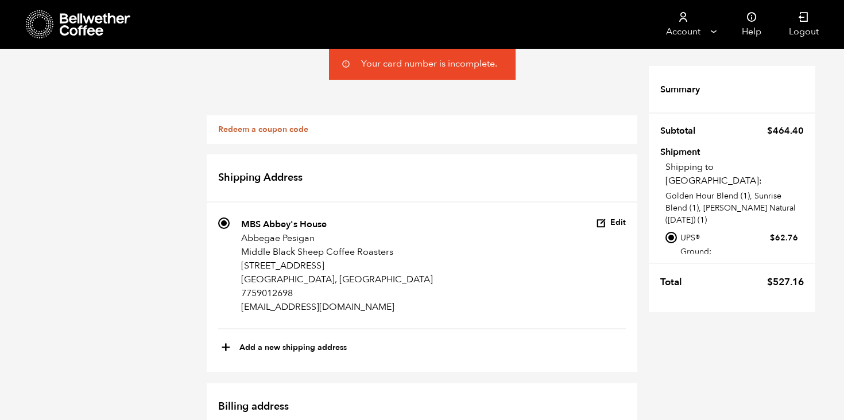
type input "[PHONE_NUMBER]"
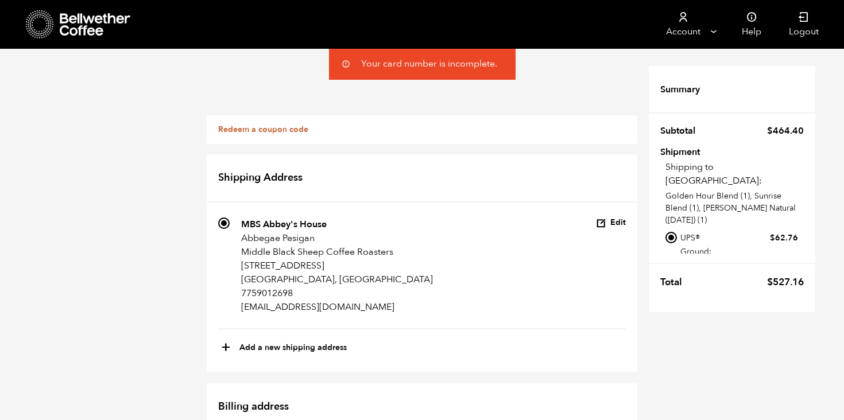
type input "[EMAIL_ADDRESS][DOMAIN_NAME]"
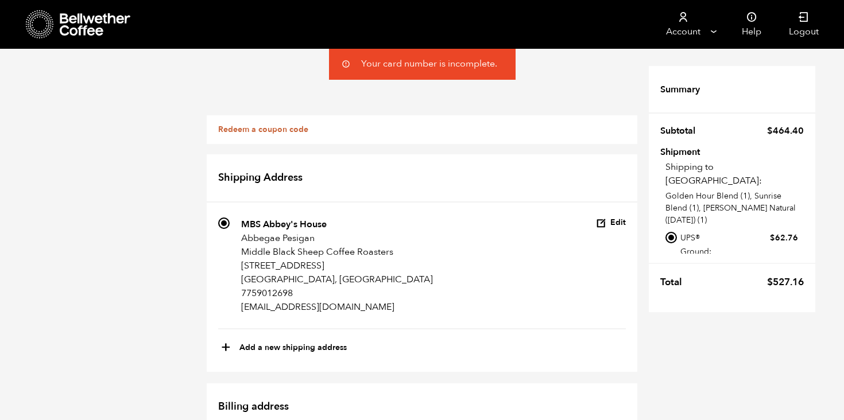
click at [274, 129] on link "Redeem a coupon code" at bounding box center [263, 129] width 90 height 11
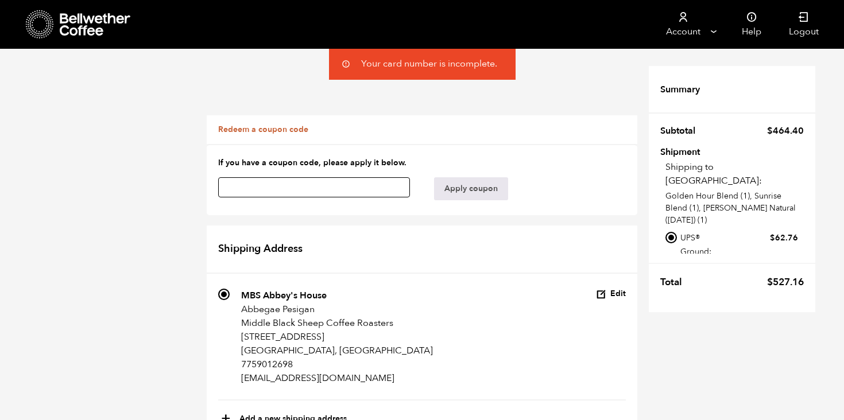
scroll to position [975, 0]
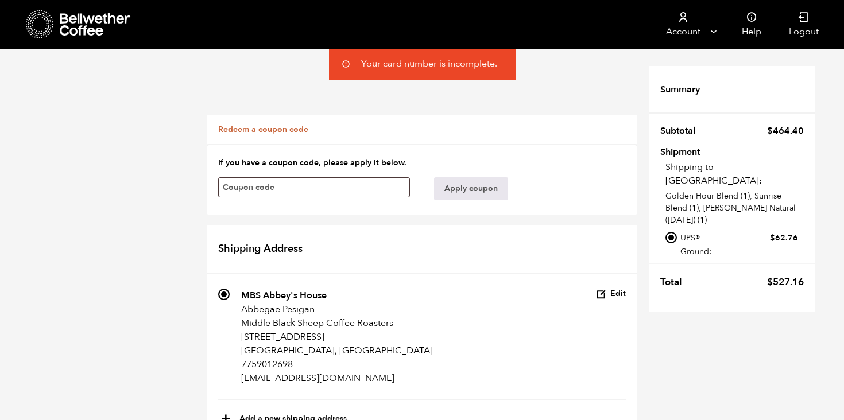
click at [429, 68] on li "Your card number is incomplete." at bounding box center [429, 64] width 136 height 13
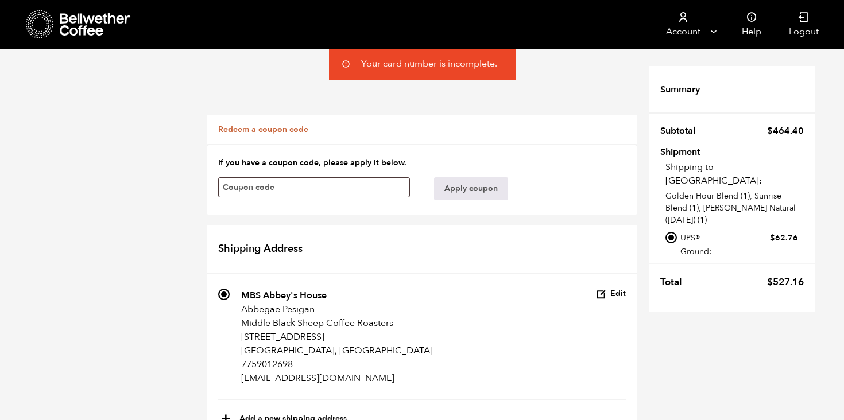
drag, startPoint x: 322, startPoint y: 348, endPoint x: 202, endPoint y: 349, distance: 119.4
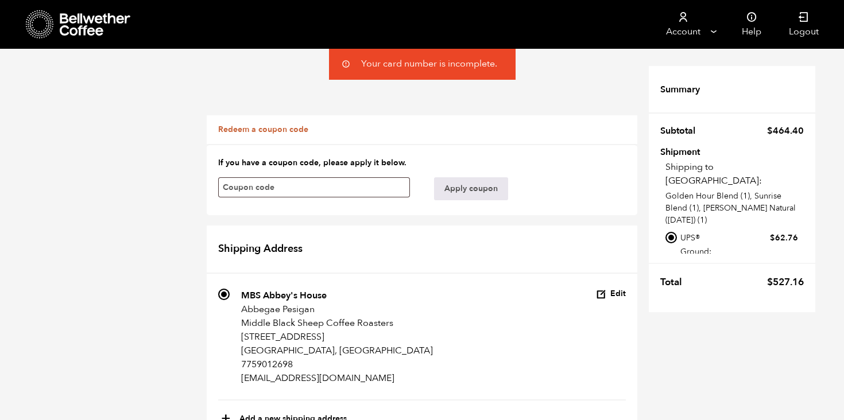
type input "19095293138"
type input "[EMAIL_ADDRESS][DOMAIN_NAME]"
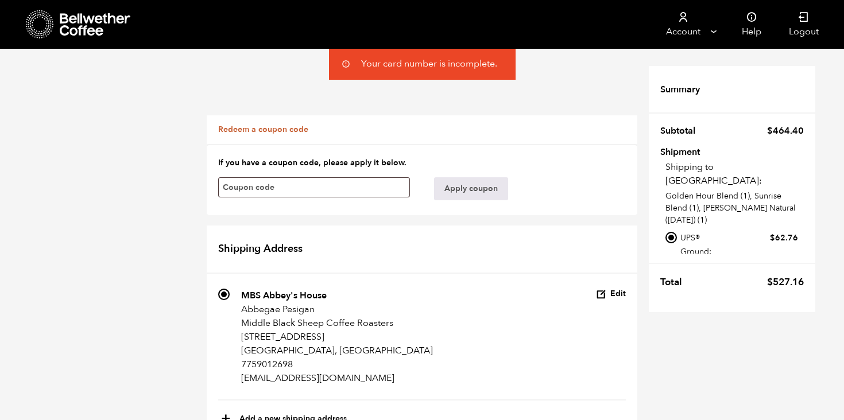
scroll to position [707, 0]
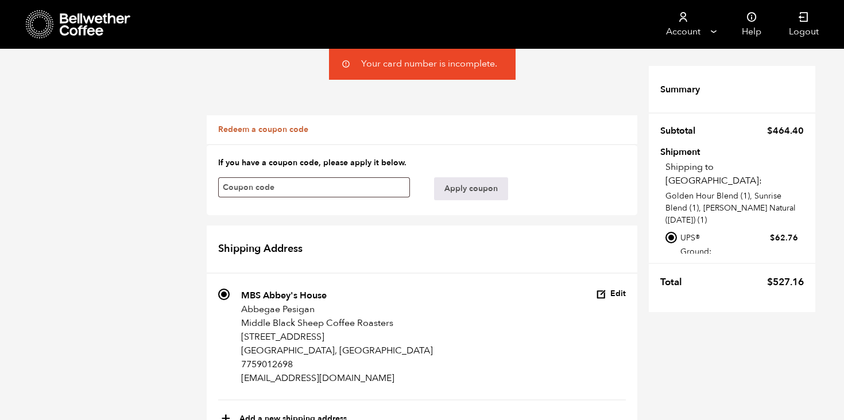
radio input "true"
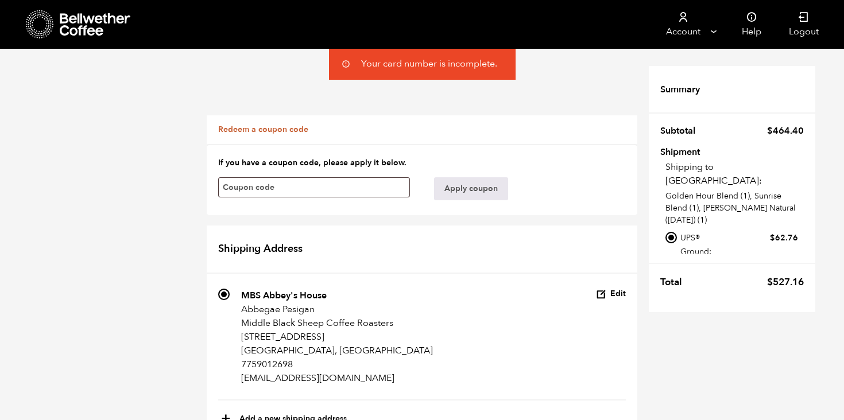
scroll to position [390, 0]
type input "5"
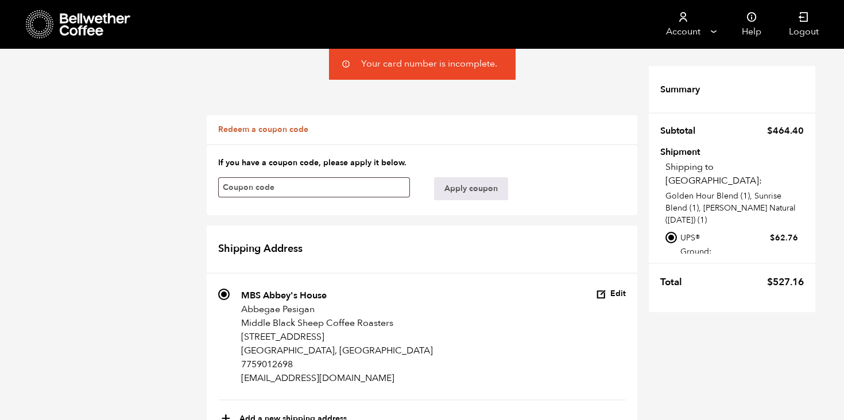
type input "[STREET_ADDRESS][PERSON_NAME]"
type input "Unit 110"
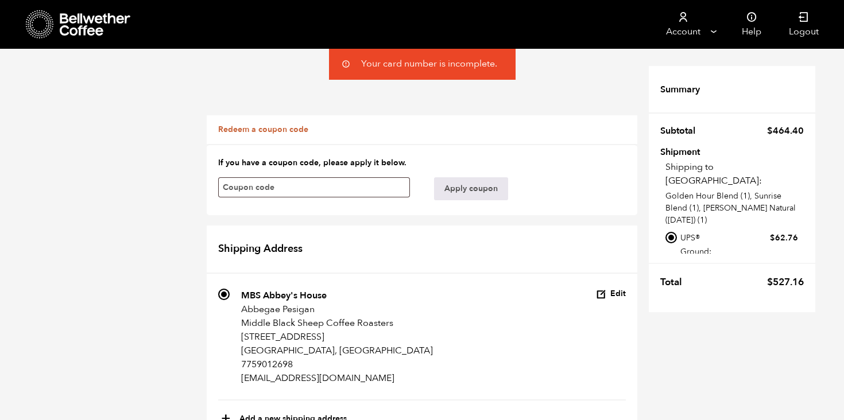
scroll to position [744, 0]
drag, startPoint x: 280, startPoint y: 185, endPoint x: 200, endPoint y: 185, distance: 79.2
paste input "89012"
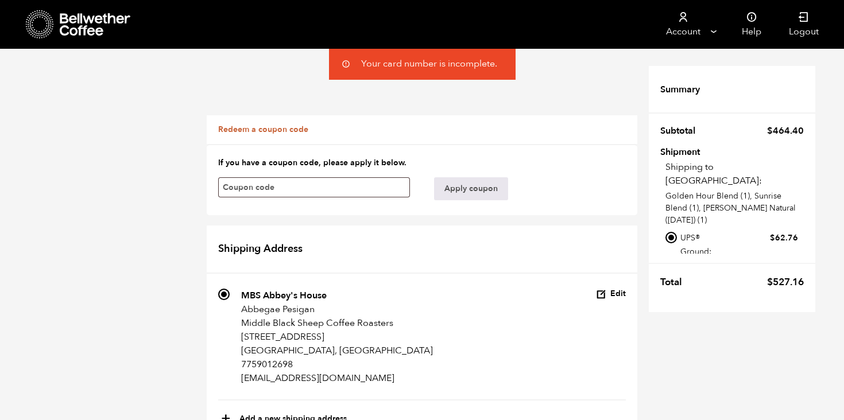
type input "89012"
drag, startPoint x: 294, startPoint y: 240, endPoint x: 166, endPoint y: 247, distance: 128.2
type input "[PHONE_NUMBER]"
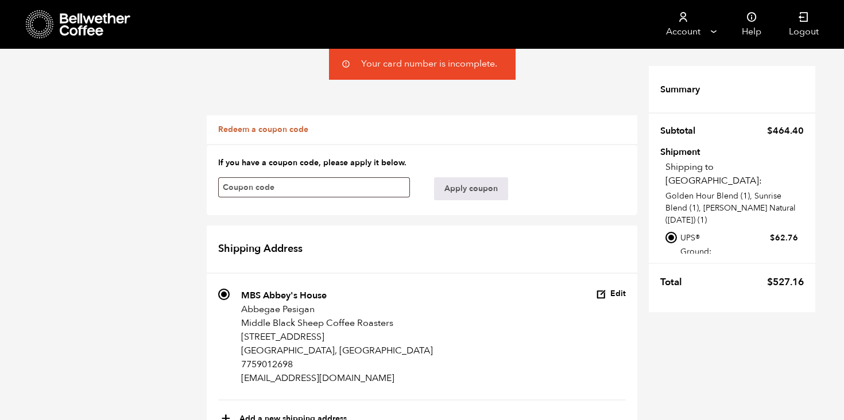
scroll to position [718, 0]
drag, startPoint x: 320, startPoint y: 316, endPoint x: 140, endPoint y: 320, distance: 180.3
type input "[EMAIL_ADDRESS][DOMAIN_NAME]"
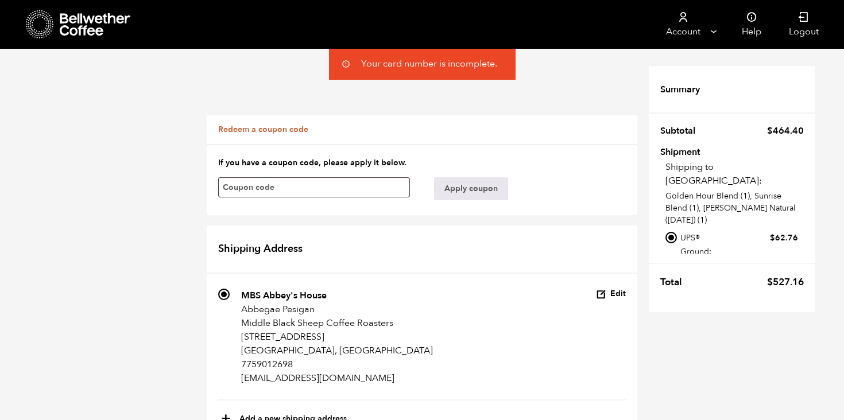
scroll to position [403, 0]
drag, startPoint x: 305, startPoint y: 150, endPoint x: 173, endPoint y: 149, distance: 132.6
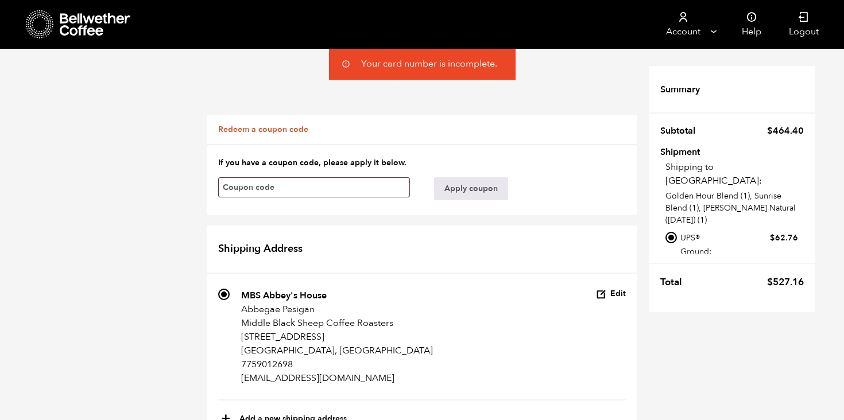
type input "Glodilyn"
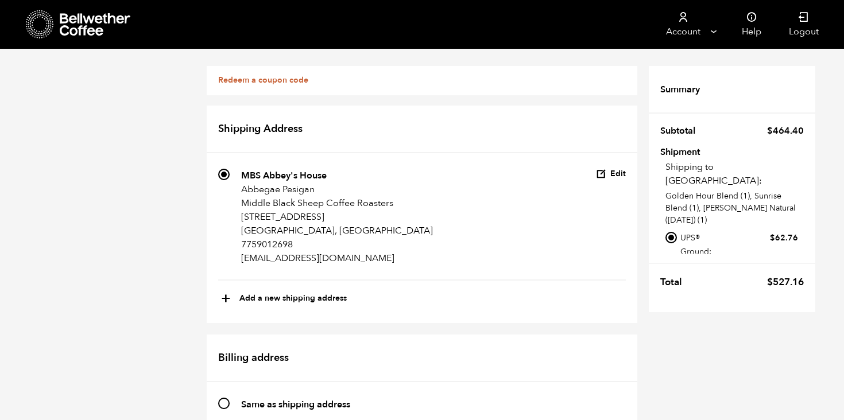
scroll to position [257, 0]
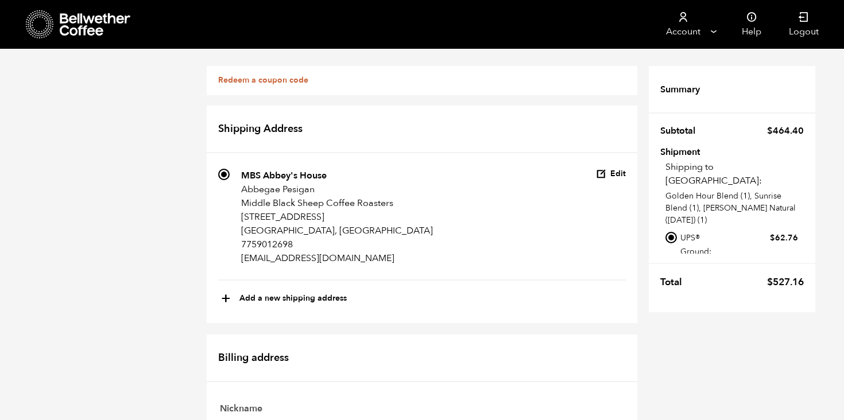
scroll to position [850, 0]
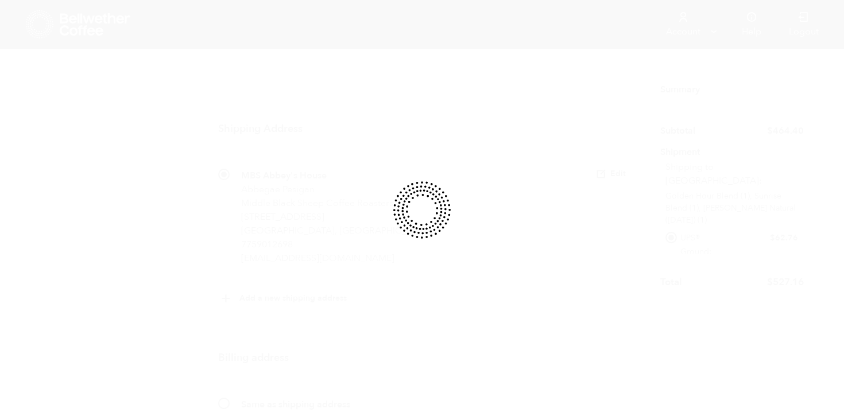
radio input "true"
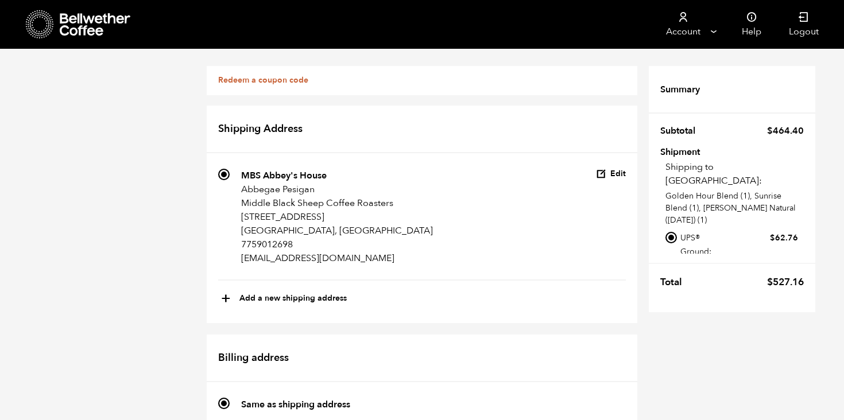
checkbox input "true"
